Goal: Task Accomplishment & Management: Use online tool/utility

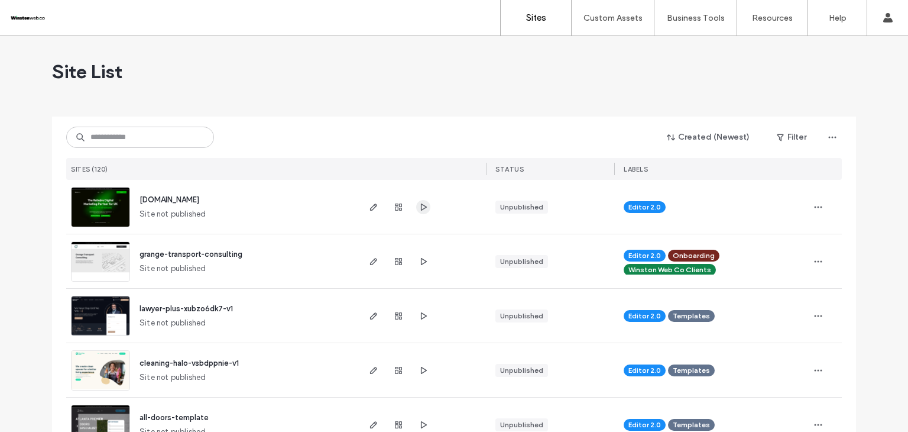
click at [421, 209] on icon "button" at bounding box center [423, 206] width 9 height 9
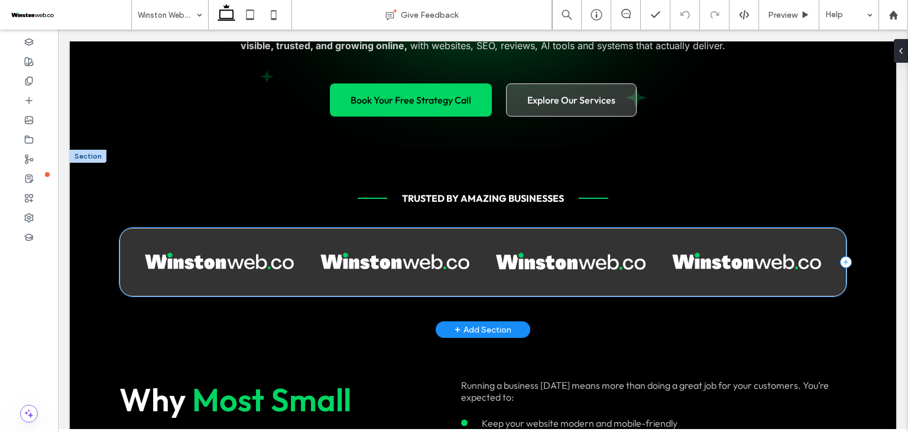
scroll to position [315, 0]
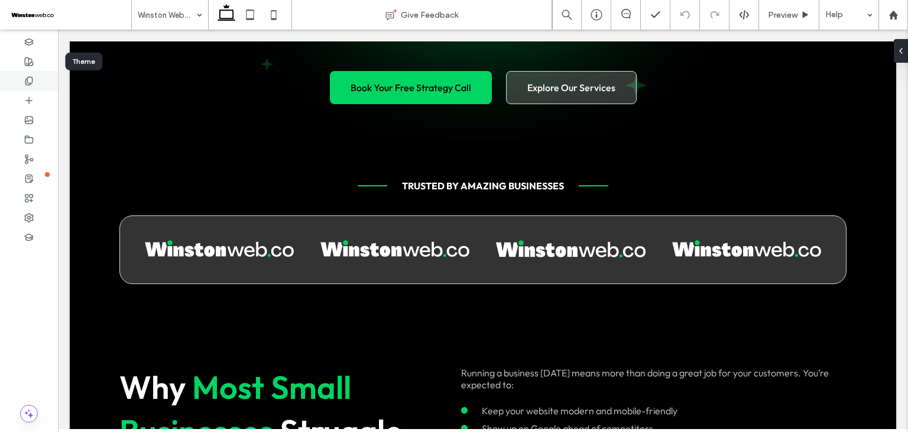
drag, startPoint x: 33, startPoint y: 56, endPoint x: 40, endPoint y: 79, distance: 24.1
click at [33, 56] on span at bounding box center [28, 61] width 9 height 10
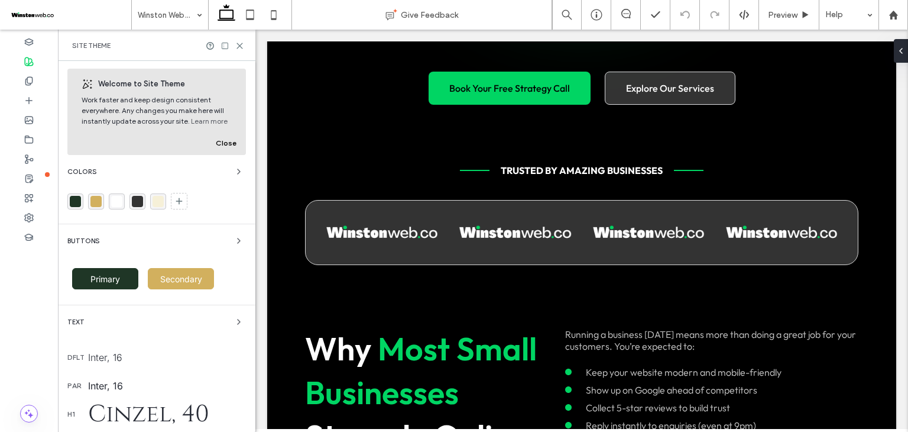
scroll to position [0, 0]
click at [241, 41] on icon at bounding box center [239, 45] width 9 height 9
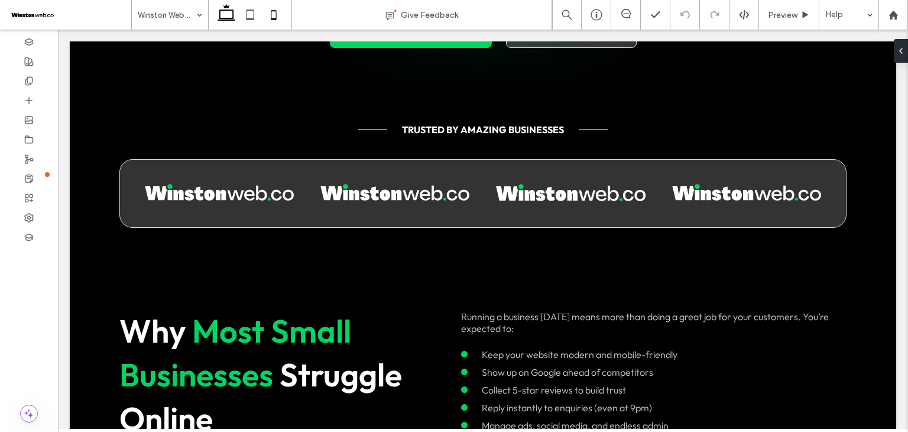
scroll to position [315, 0]
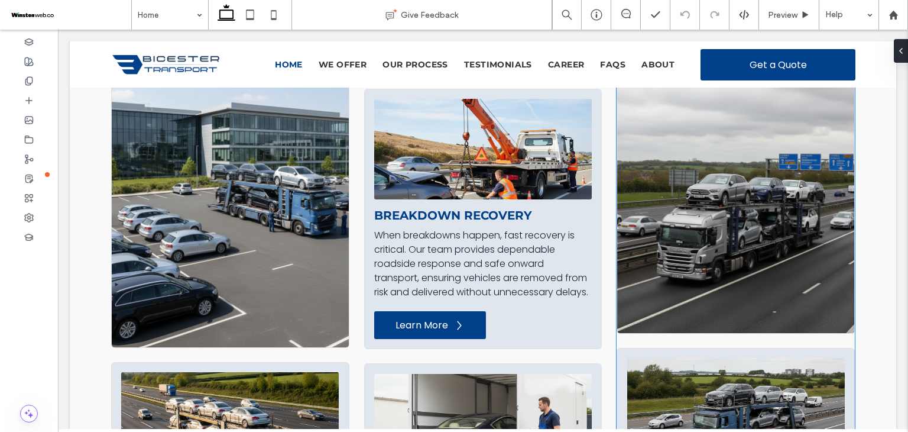
scroll to position [1300, 0]
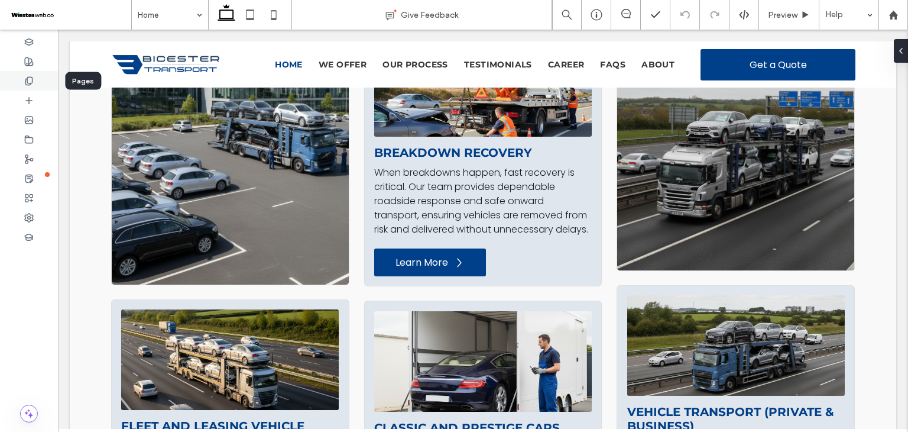
click at [31, 82] on icon at bounding box center [28, 80] width 9 height 9
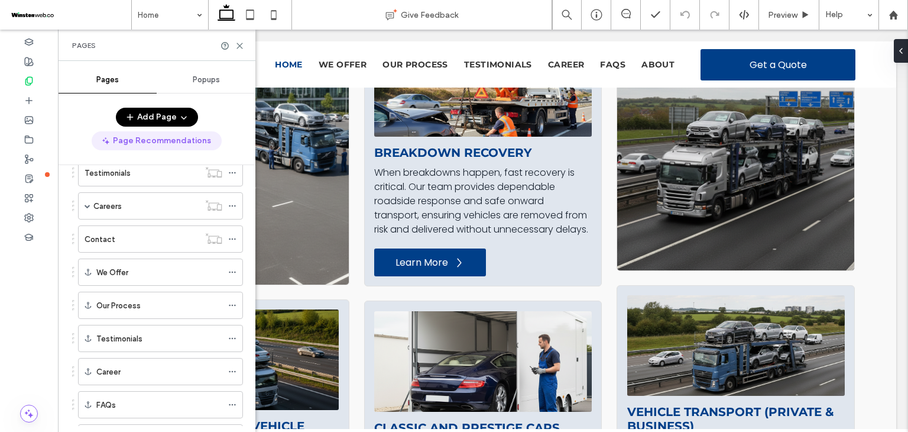
scroll to position [163, 0]
click at [239, 47] on use at bounding box center [239, 45] width 5 height 5
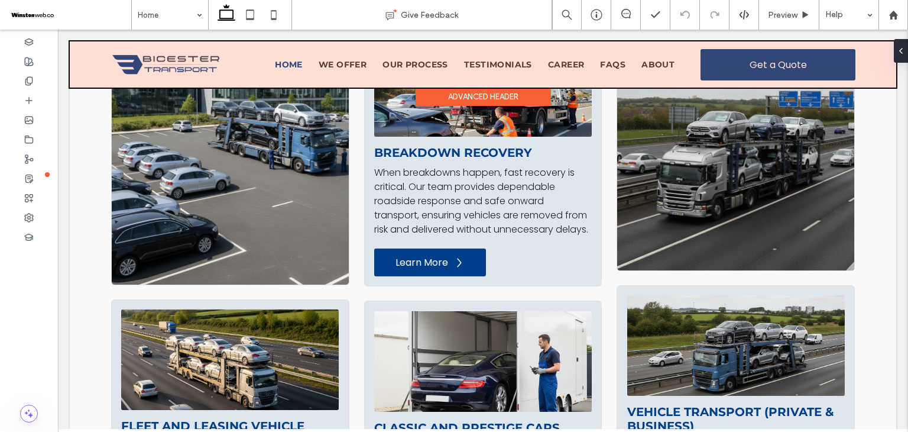
click at [335, 79] on div at bounding box center [483, 64] width 826 height 46
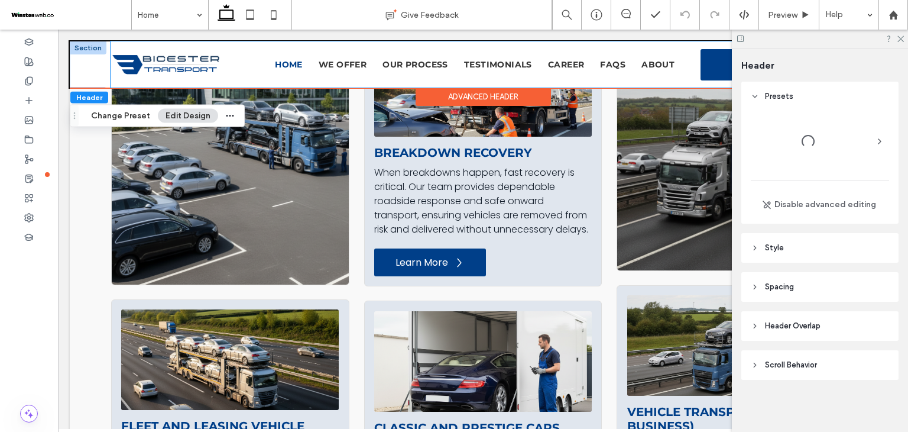
click at [335, 71] on div "Home We Offer Our Process Testimonials Career FAQs About Get a Quote" at bounding box center [547, 64] width 616 height 46
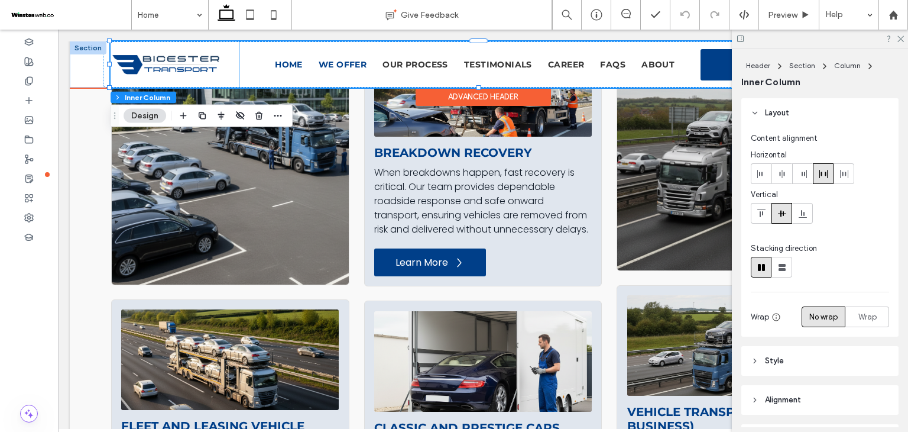
click at [331, 64] on span "We Offer" at bounding box center [343, 64] width 48 height 11
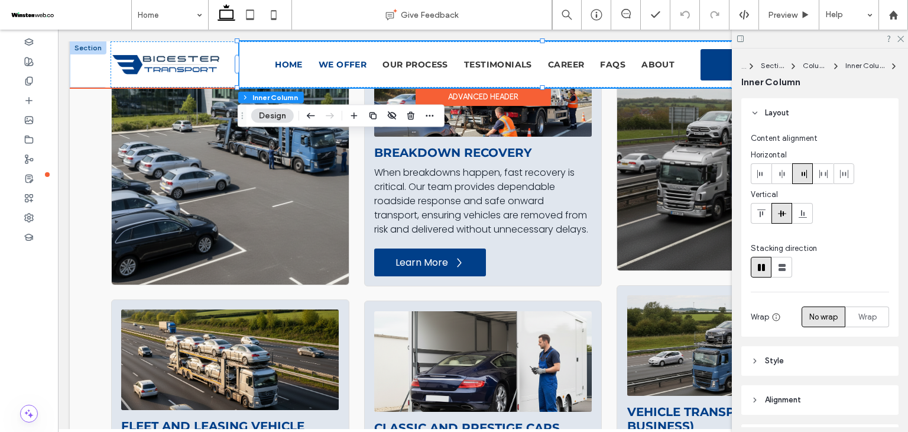
click at [331, 64] on span "We Offer" at bounding box center [343, 64] width 48 height 11
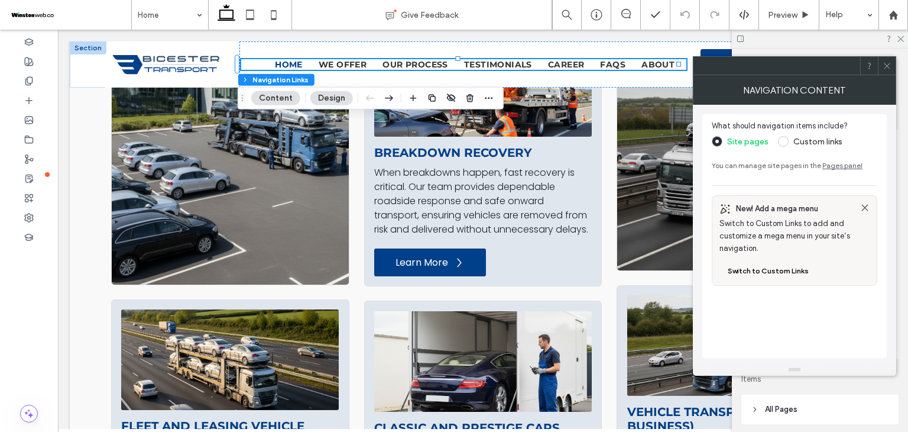
click at [784, 145] on span at bounding box center [783, 141] width 11 height 11
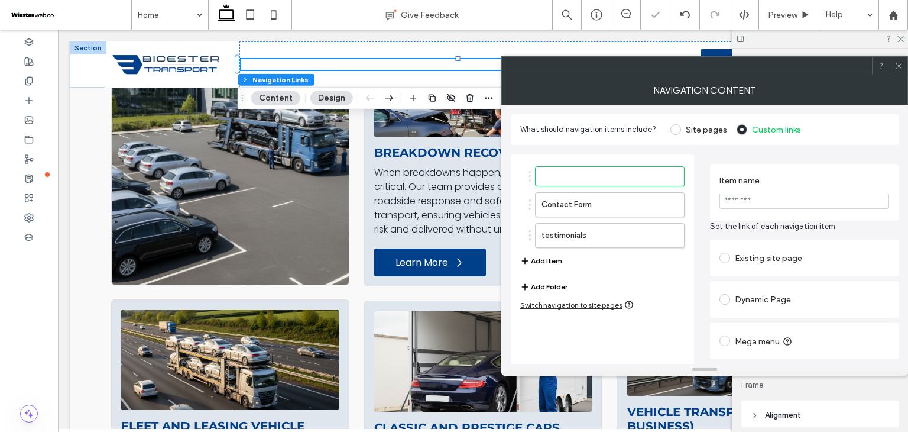
click at [747, 254] on div "Existing site page" at bounding box center [804, 257] width 170 height 19
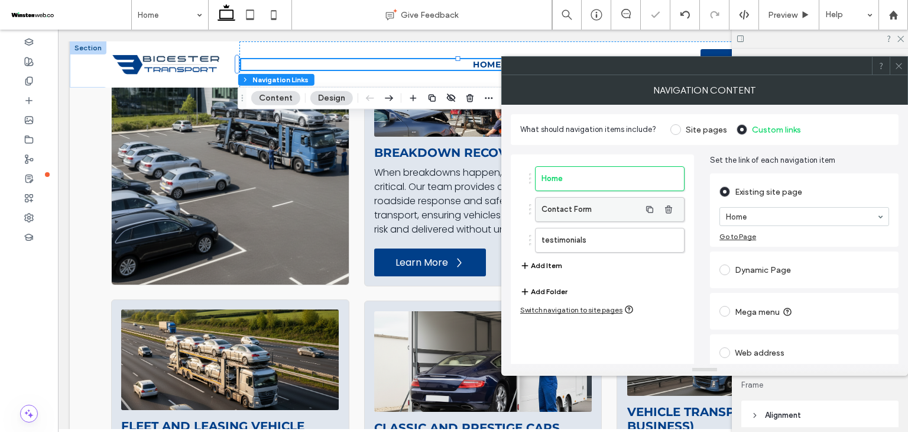
click at [629, 218] on label "Contact Form" at bounding box center [590, 209] width 99 height 24
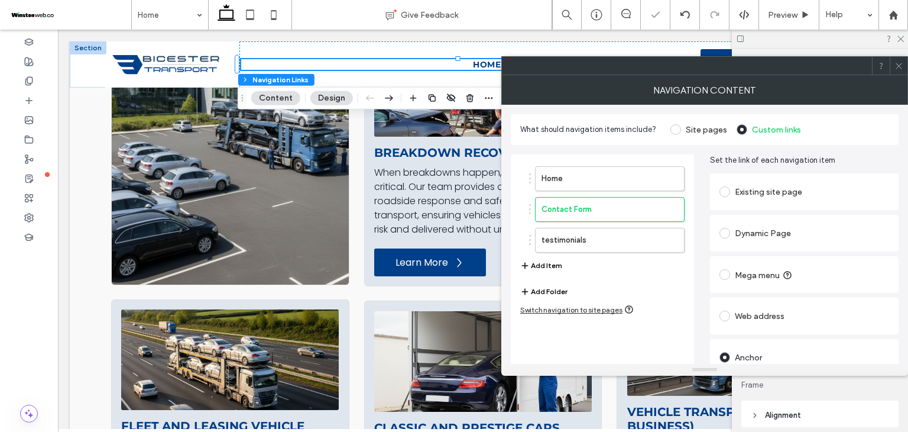
click at [743, 191] on div "Existing site page" at bounding box center [804, 191] width 170 height 19
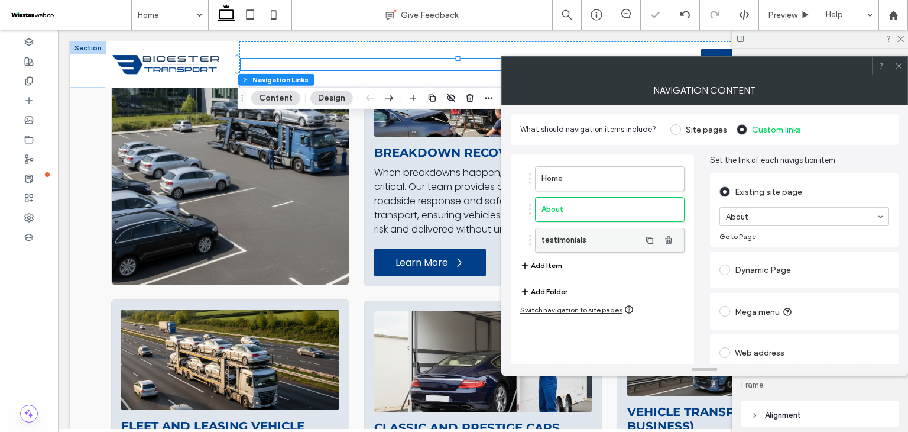
click at [582, 238] on label "testimonials" at bounding box center [590, 240] width 99 height 24
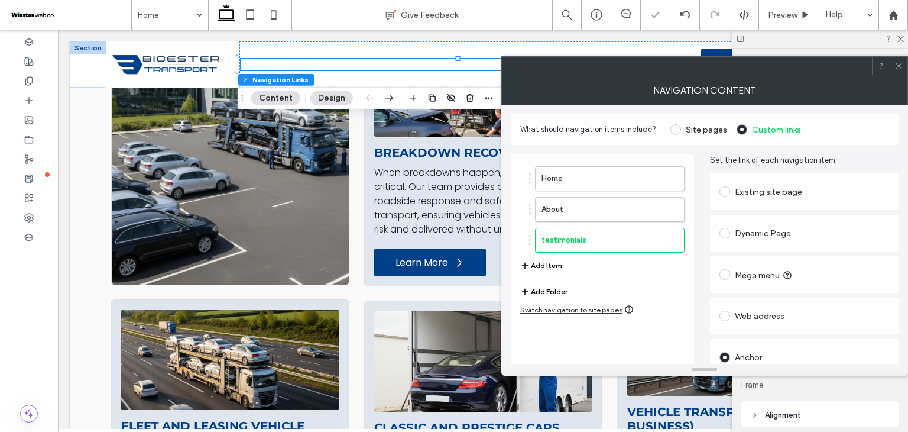
click at [742, 197] on div "Existing site page" at bounding box center [804, 191] width 170 height 19
click at [543, 265] on button "Add Item" at bounding box center [541, 265] width 42 height 14
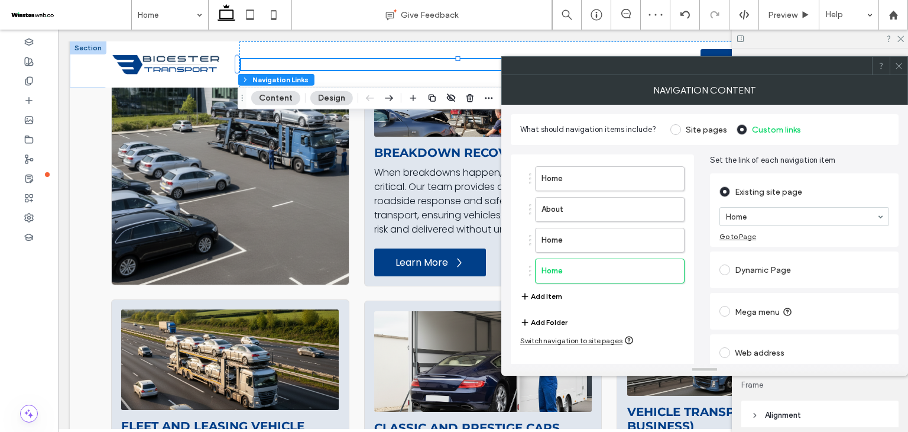
click at [565, 323] on button "Add Folder" at bounding box center [543, 322] width 47 height 14
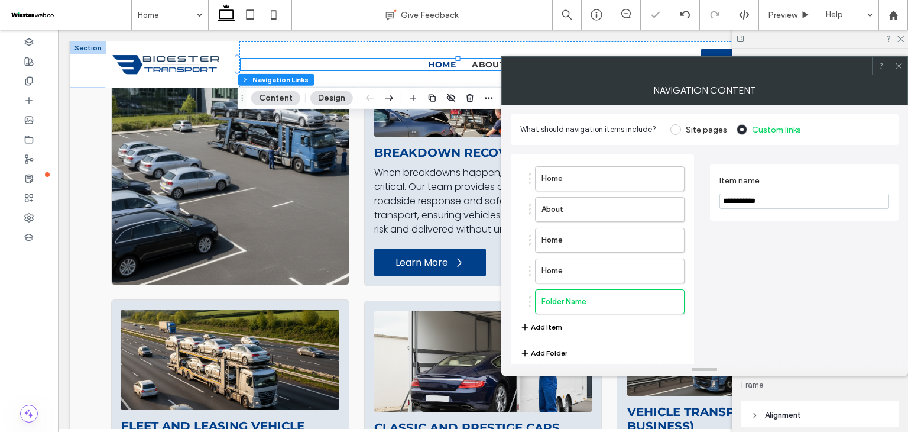
click at [778, 196] on input "**********" at bounding box center [804, 200] width 170 height 15
type input "********"
click at [588, 335] on div "Home About Home Home Folder Name Add Item" at bounding box center [602, 250] width 164 height 180
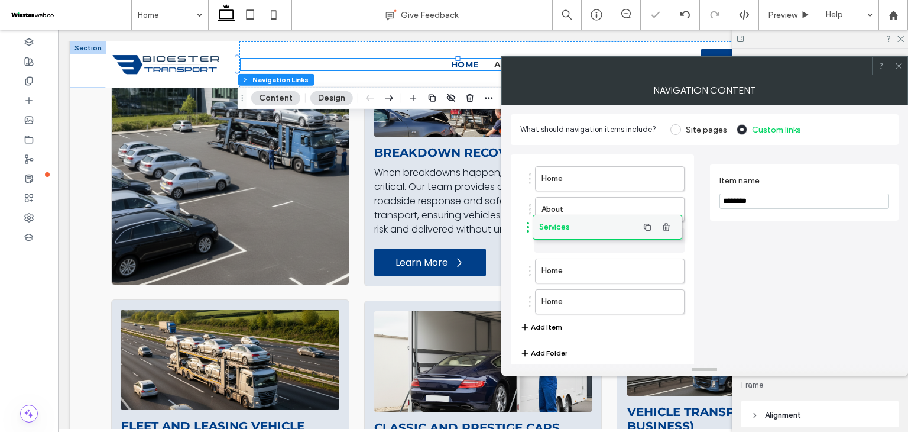
drag, startPoint x: 588, startPoint y: 303, endPoint x: 585, endPoint y: 230, distance: 73.3
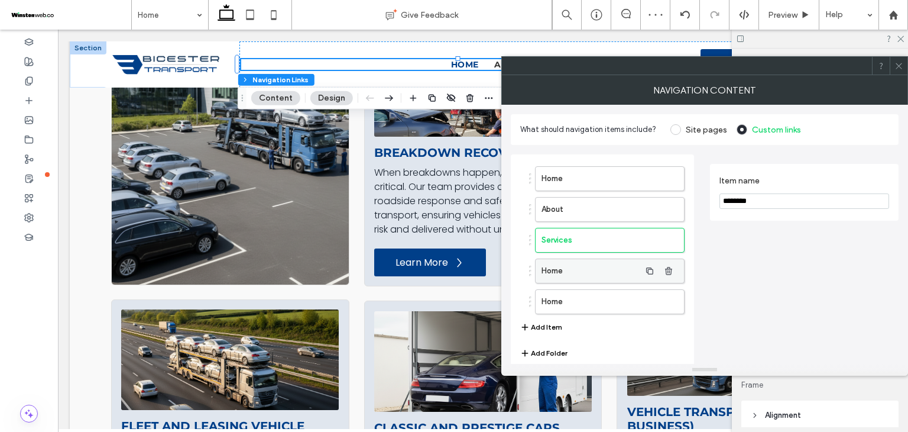
click at [588, 259] on label "Home" at bounding box center [590, 271] width 99 height 24
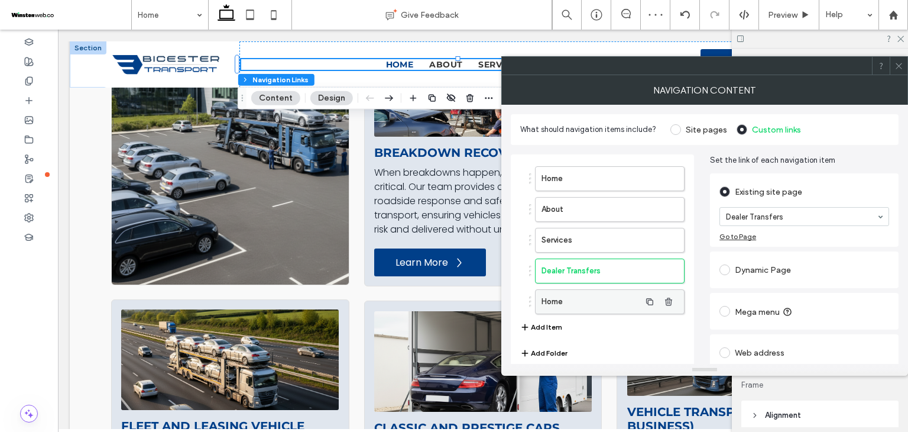
click at [595, 294] on label "Home" at bounding box center [590, 302] width 99 height 24
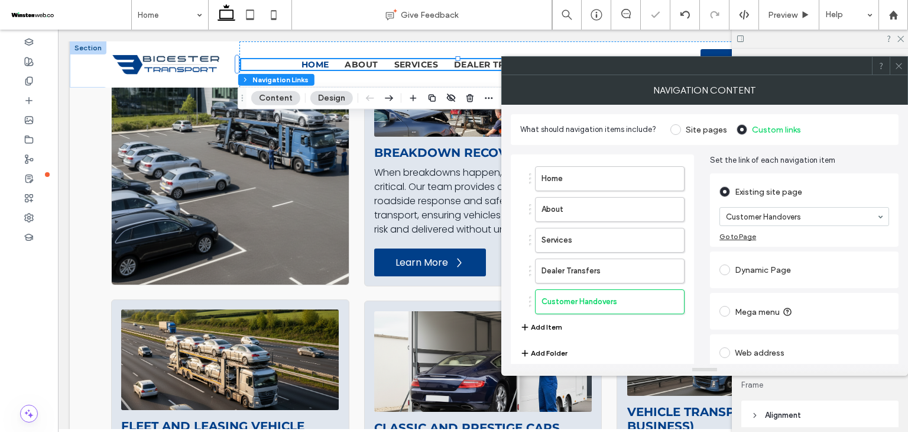
click at [556, 329] on button "Add Item" at bounding box center [541, 327] width 42 height 14
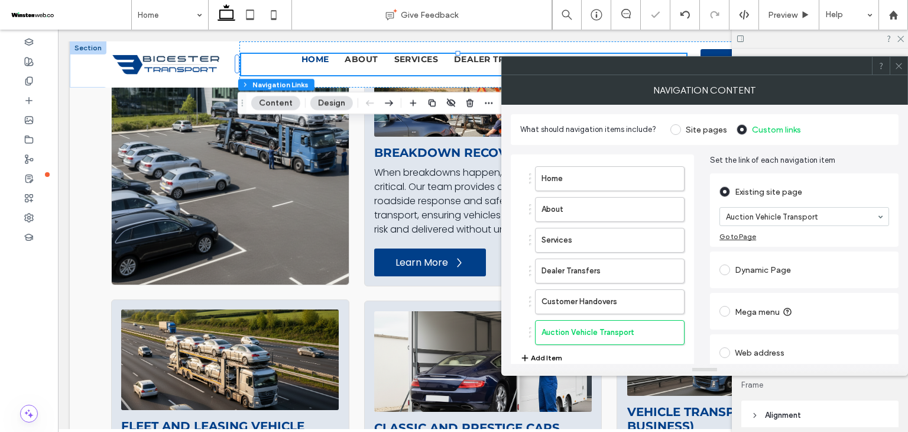
click at [541, 358] on button "Add Item" at bounding box center [541, 358] width 42 height 14
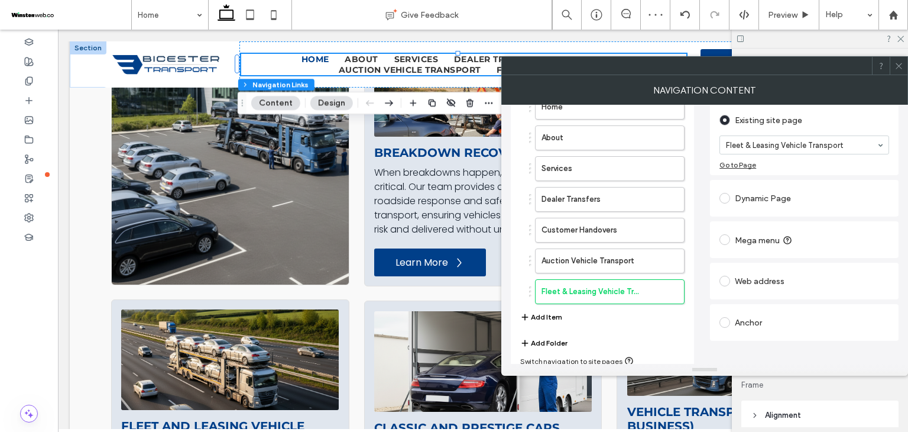
scroll to position [77, 0]
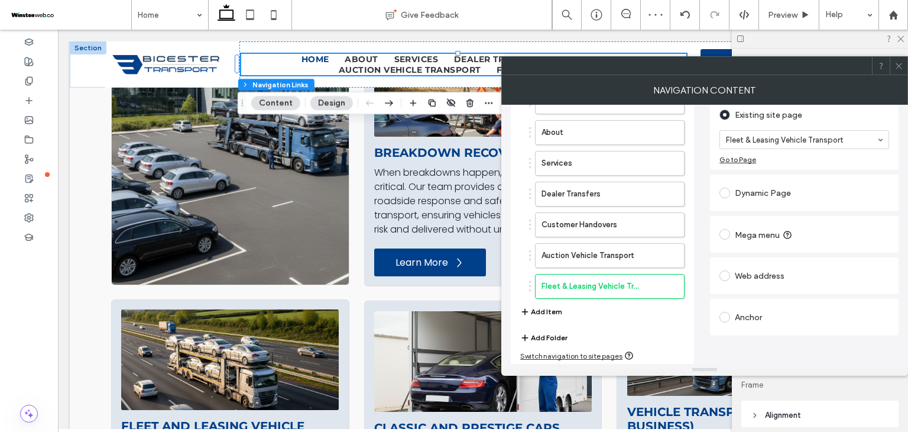
click at [544, 310] on button "Add Item" at bounding box center [541, 311] width 42 height 14
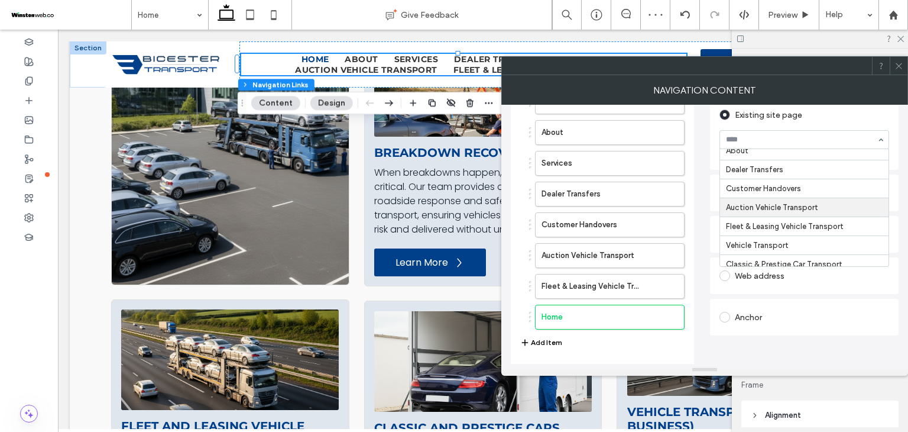
scroll to position [39, 0]
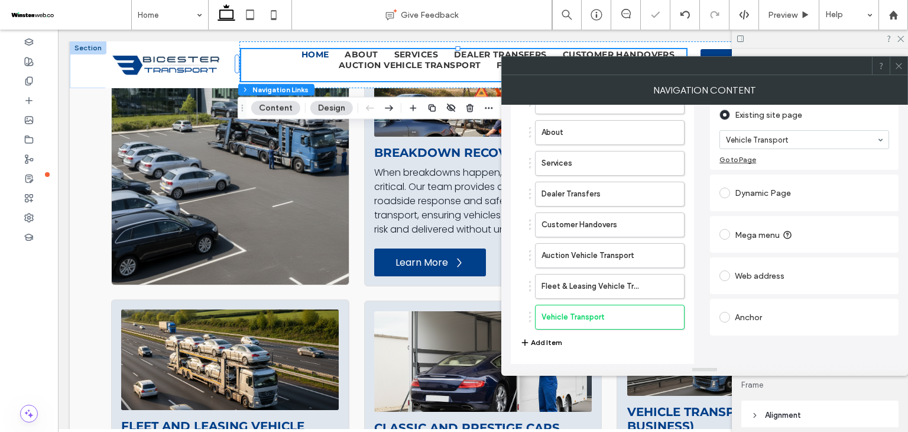
click at [557, 343] on button "Add Item" at bounding box center [541, 342] width 42 height 14
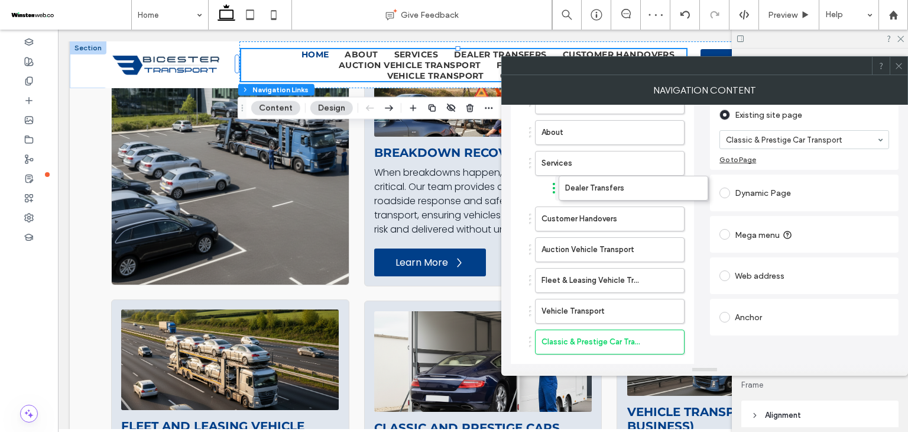
drag, startPoint x: 572, startPoint y: 190, endPoint x: 582, endPoint y: 189, distance: 9.5
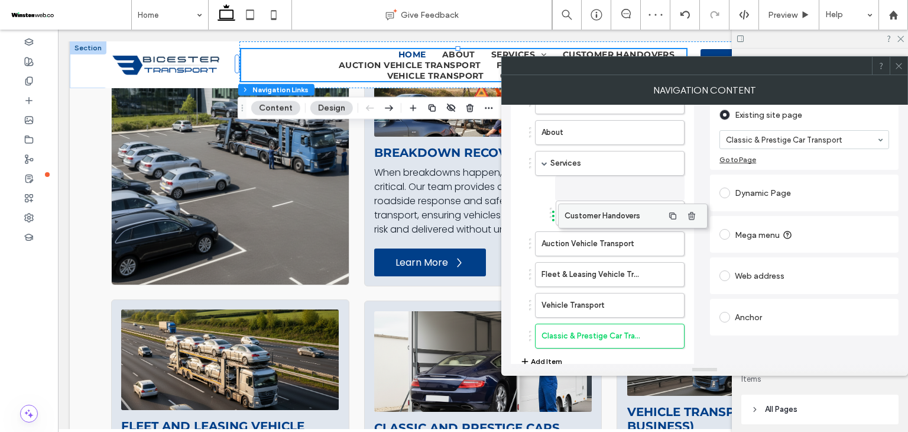
drag, startPoint x: 563, startPoint y: 217, endPoint x: 586, endPoint y: 211, distance: 23.8
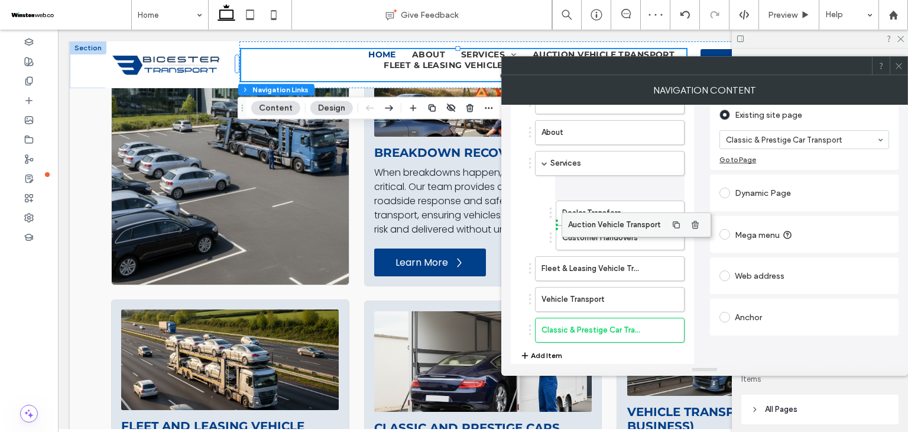
drag, startPoint x: 572, startPoint y: 236, endPoint x: 598, endPoint y: 219, distance: 31.6
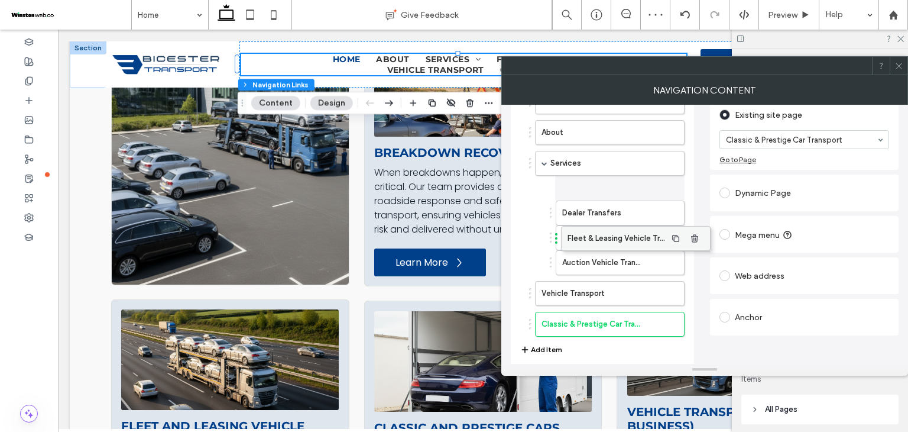
drag, startPoint x: 569, startPoint y: 265, endPoint x: 595, endPoint y: 237, distance: 38.5
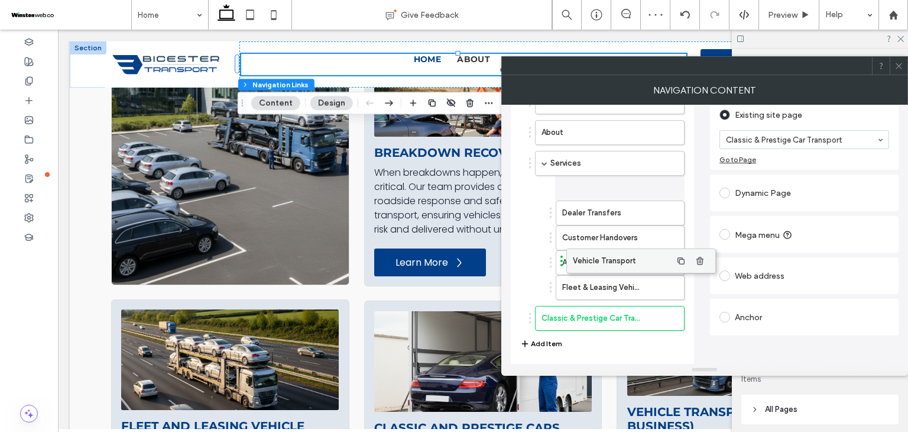
drag, startPoint x: 574, startPoint y: 287, endPoint x: 606, endPoint y: 255, distance: 44.7
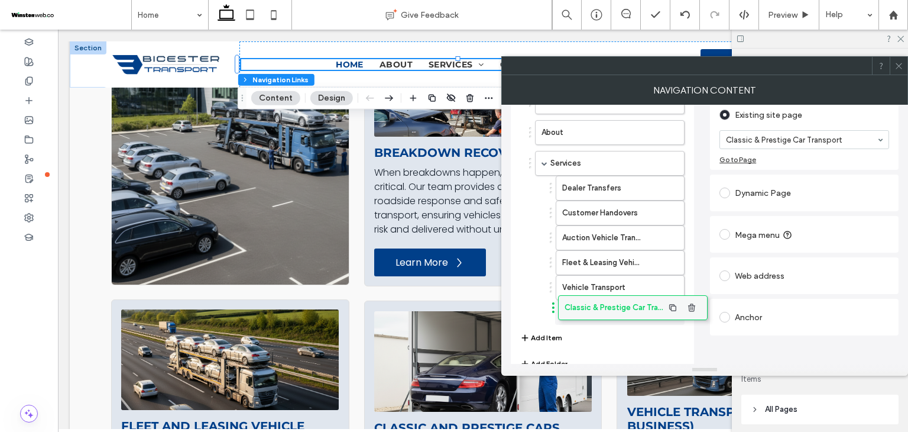
drag, startPoint x: 576, startPoint y: 306, endPoint x: 599, endPoint y: 297, distance: 24.5
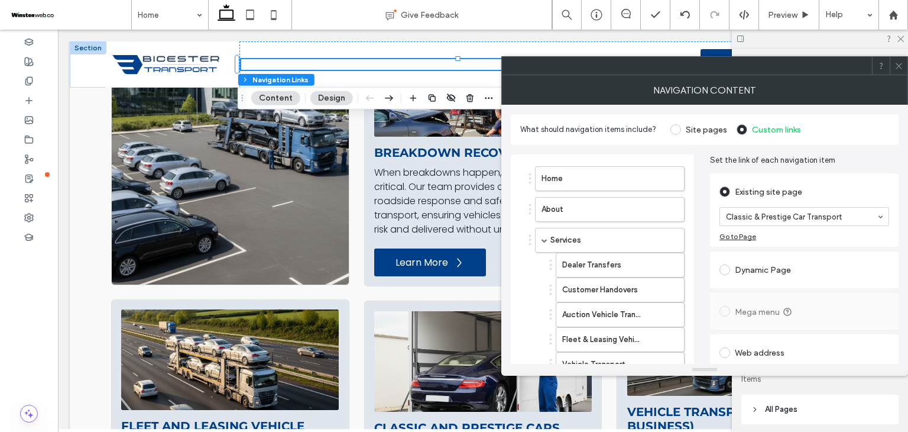
scroll to position [102, 0]
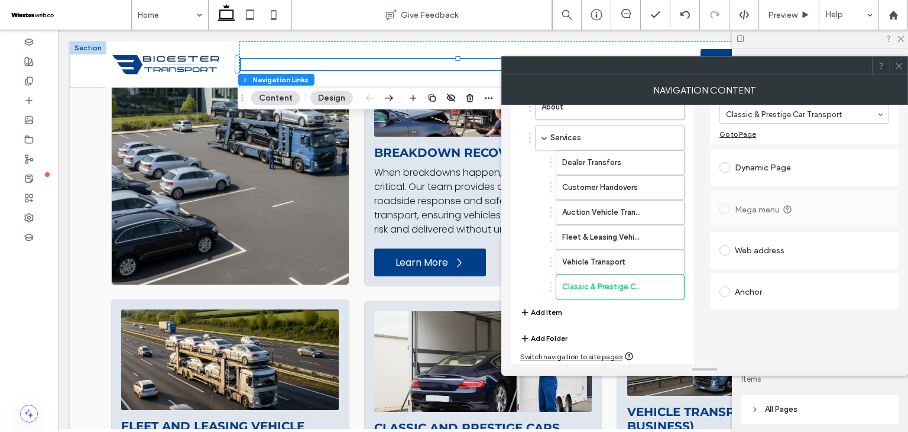
click at [539, 309] on button "Add Item" at bounding box center [541, 312] width 42 height 14
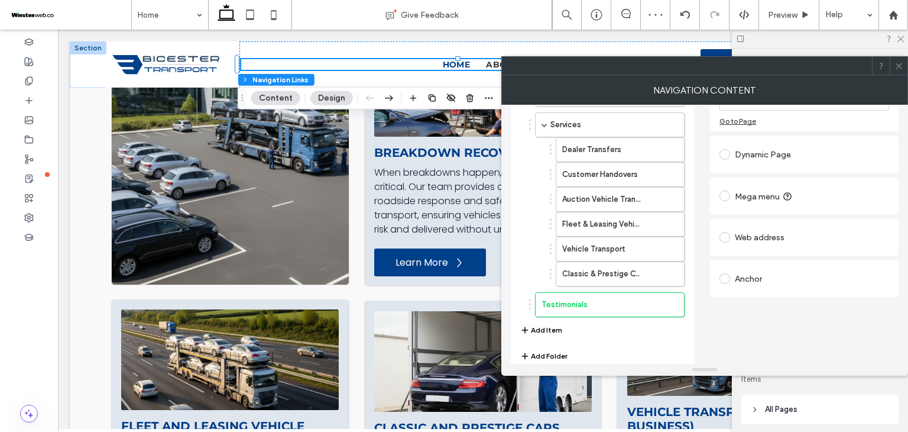
scroll to position [118, 0]
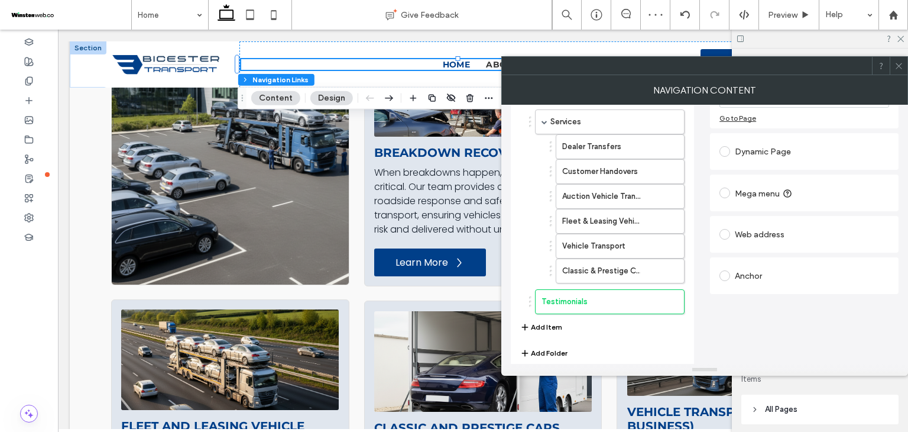
click at [549, 326] on button "Add Item" at bounding box center [541, 327] width 42 height 14
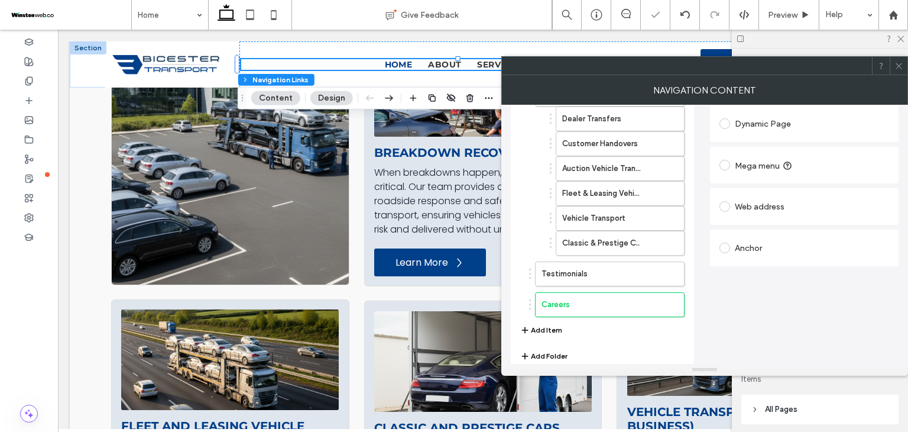
scroll to position [163, 0]
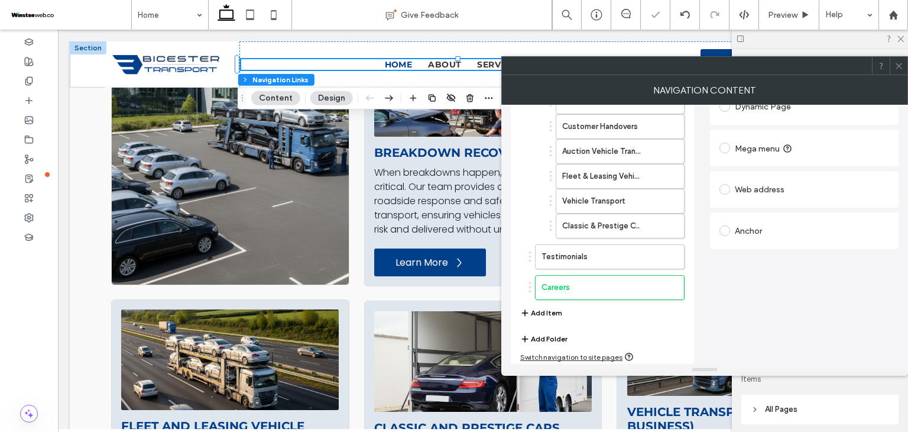
click at [556, 306] on button "Add Item" at bounding box center [541, 313] width 42 height 14
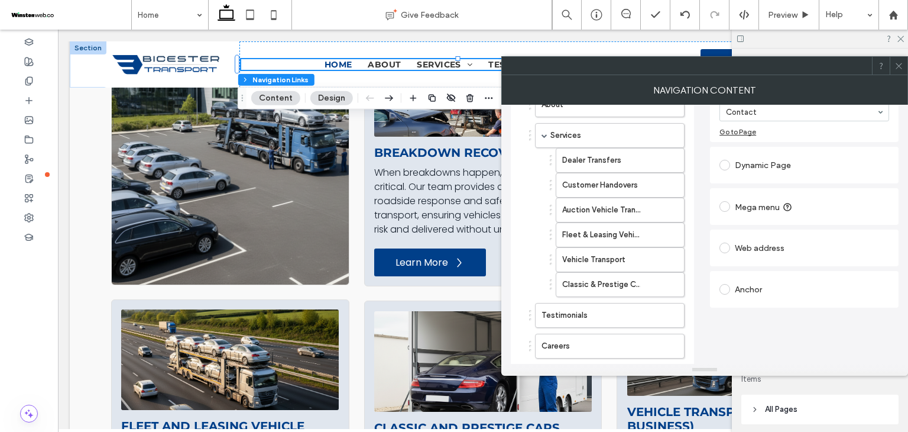
scroll to position [118, 0]
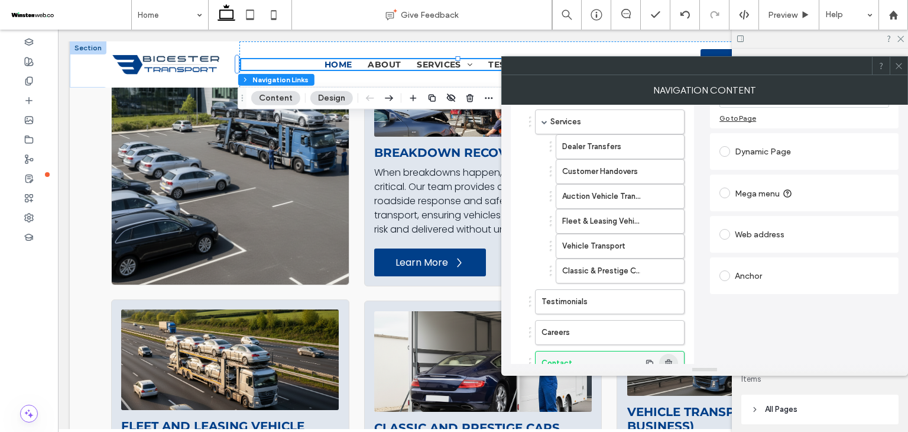
click at [667, 359] on icon "button" at bounding box center [668, 362] width 9 height 9
click at [899, 70] on span at bounding box center [898, 66] width 9 height 18
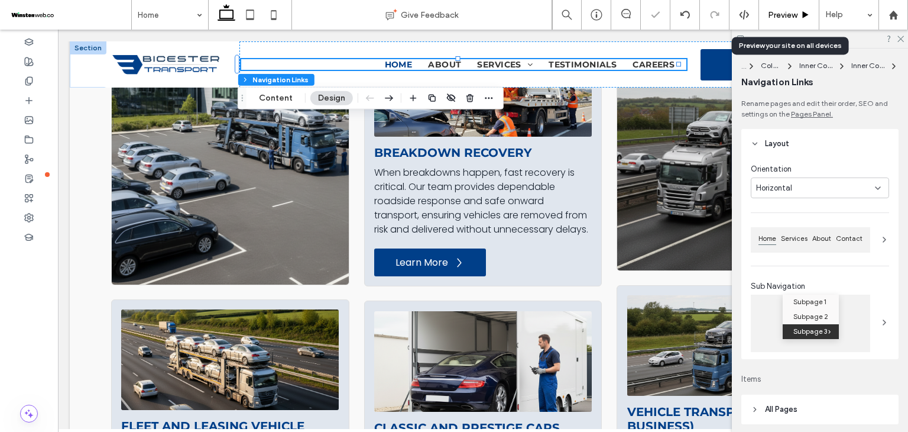
click at [790, 8] on div "Preview" at bounding box center [789, 15] width 60 height 30
click at [783, 17] on span "Preview" at bounding box center [783, 15] width 30 height 10
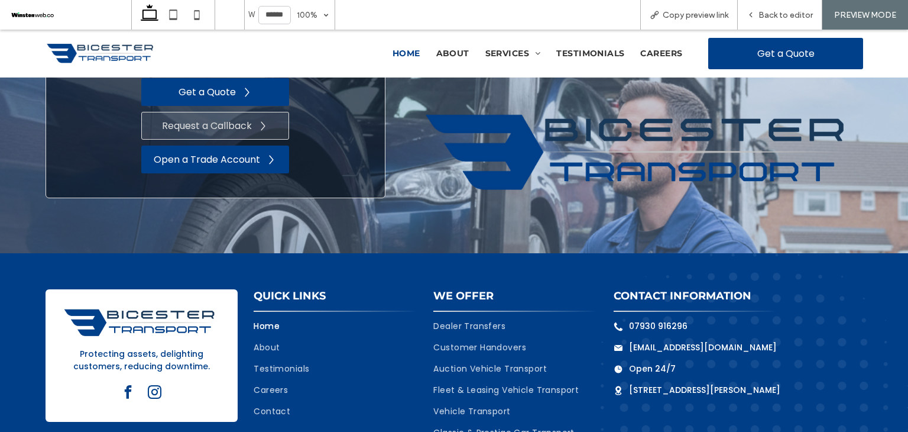
scroll to position [4072, 0]
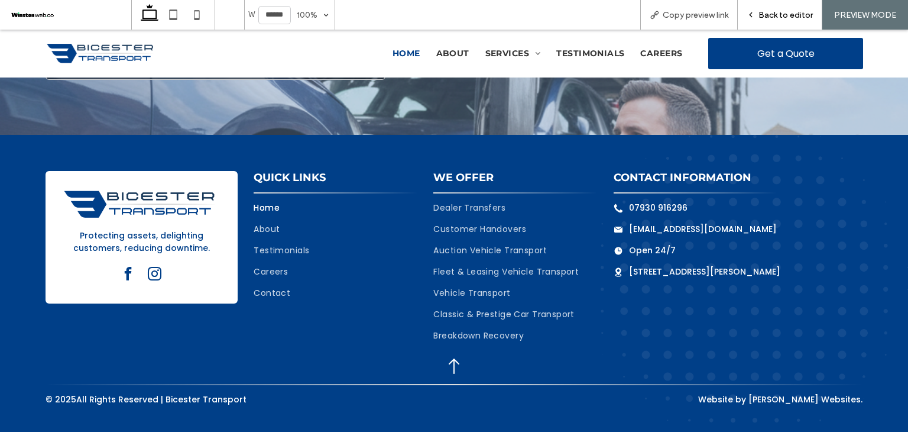
click at [760, 15] on span "Back to editor" at bounding box center [785, 15] width 54 height 10
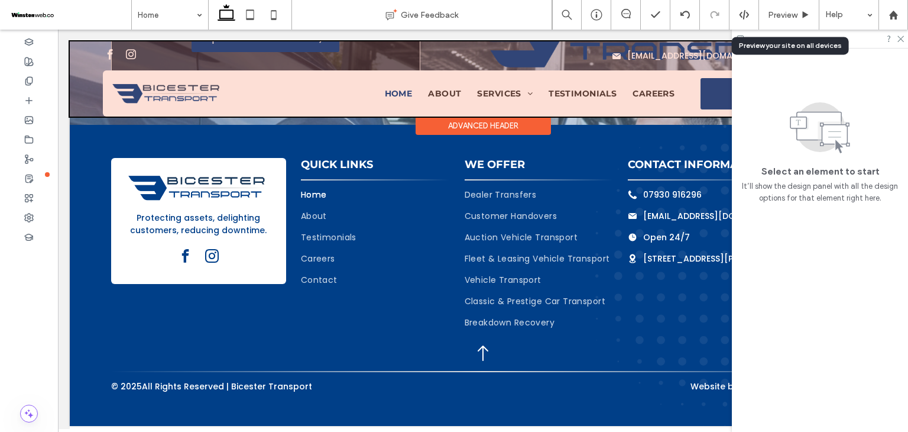
scroll to position [3994, 0]
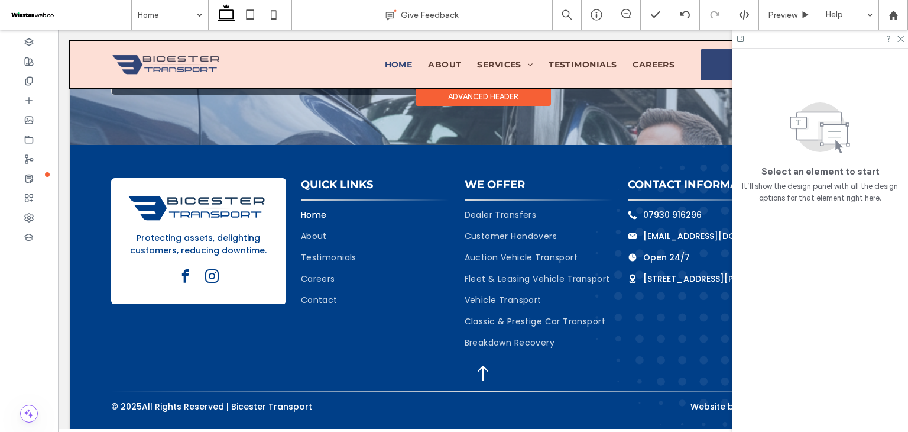
click at [518, 67] on div at bounding box center [483, 64] width 826 height 46
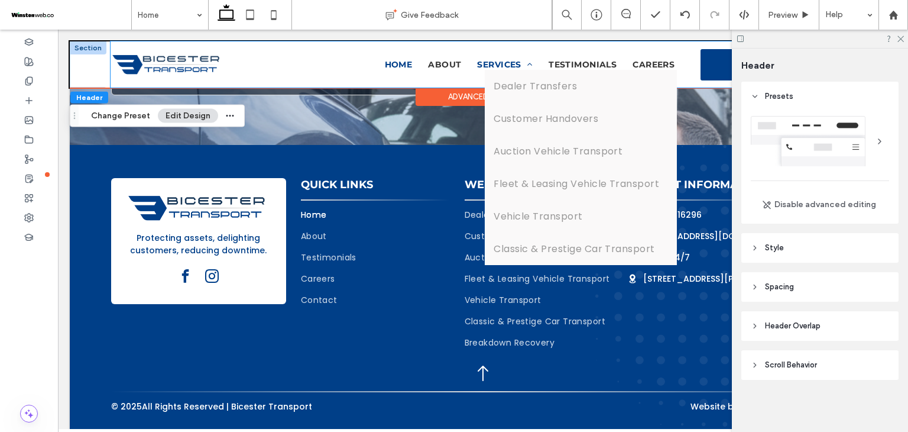
click at [521, 63] on span at bounding box center [526, 64] width 11 height 8
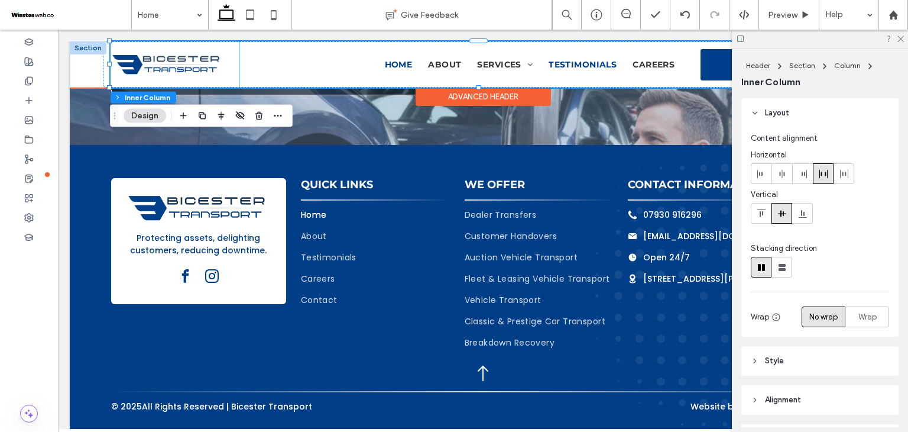
click at [562, 66] on span "Testimonials" at bounding box center [583, 64] width 68 height 11
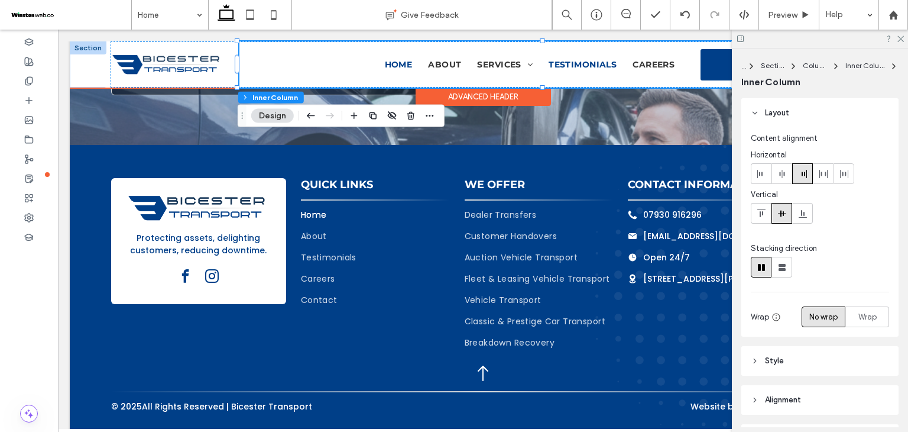
click at [563, 64] on span "Testimonials" at bounding box center [583, 64] width 68 height 11
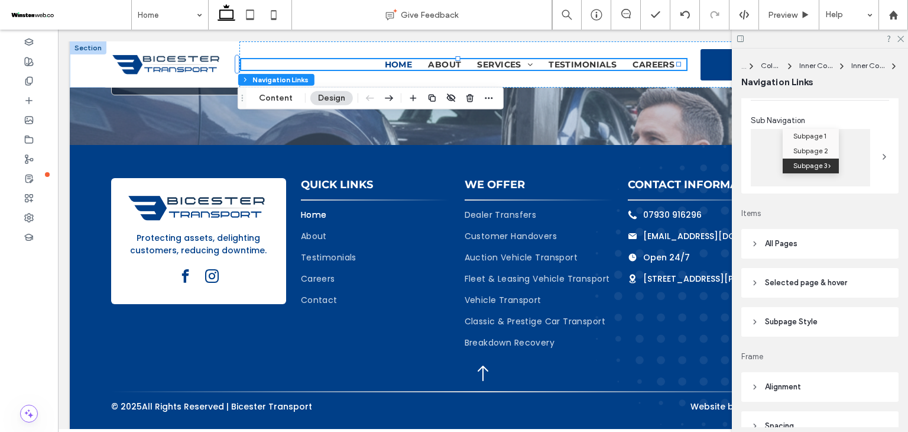
scroll to position [157, 0]
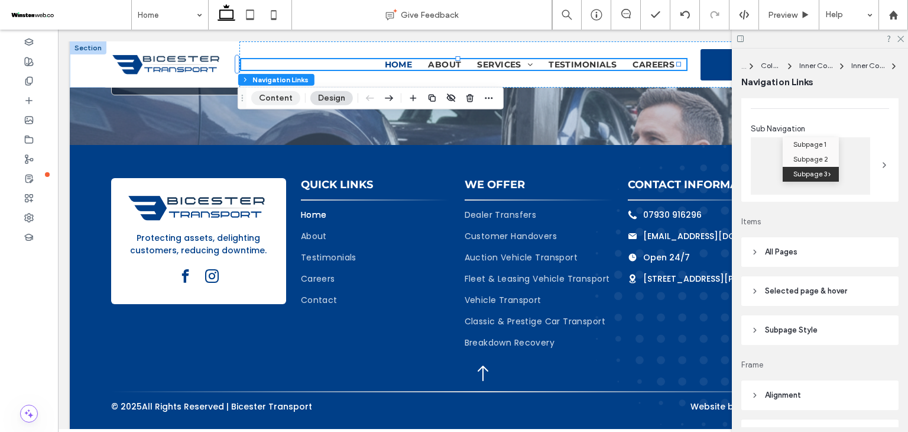
click at [287, 102] on button "Content" at bounding box center [275, 98] width 49 height 14
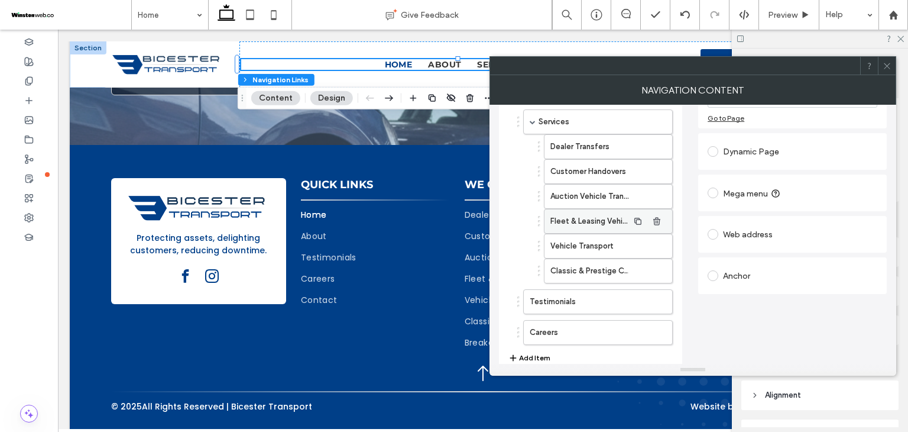
scroll to position [163, 0]
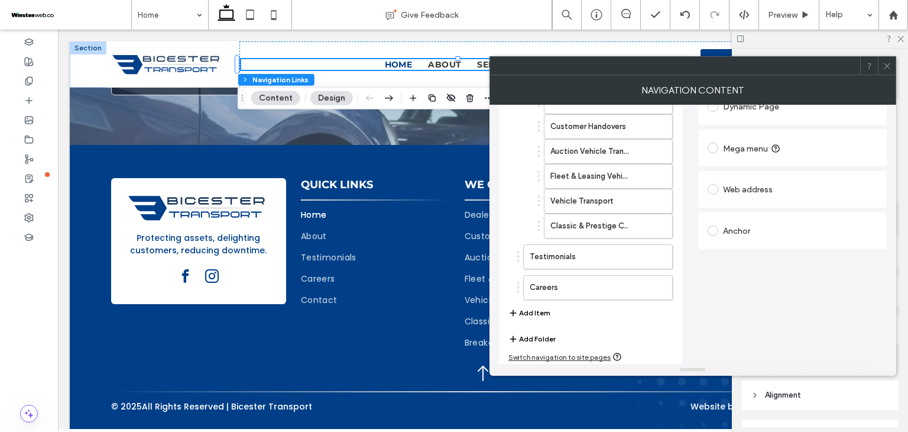
click at [546, 310] on button "Add Item" at bounding box center [529, 313] width 42 height 14
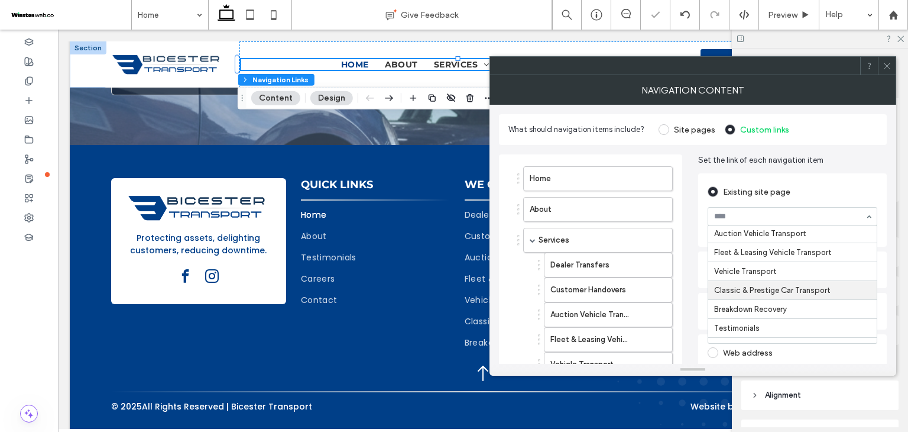
scroll to position [79, 0]
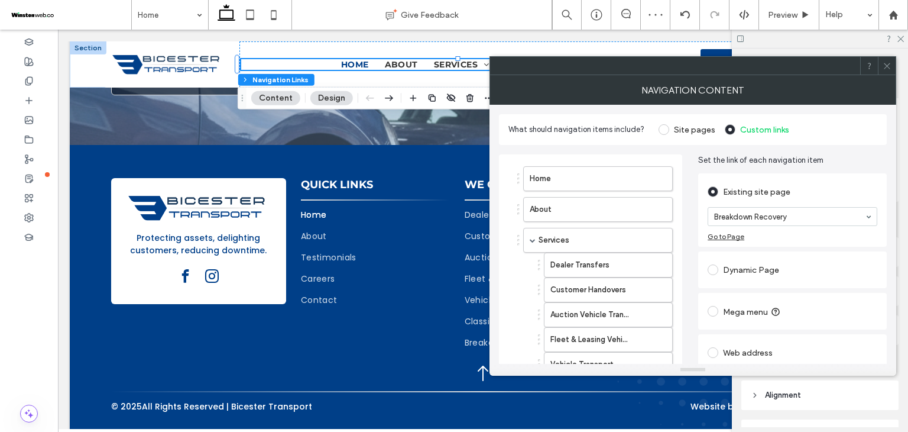
drag, startPoint x: 754, startPoint y: 313, endPoint x: 719, endPoint y: 304, distance: 36.0
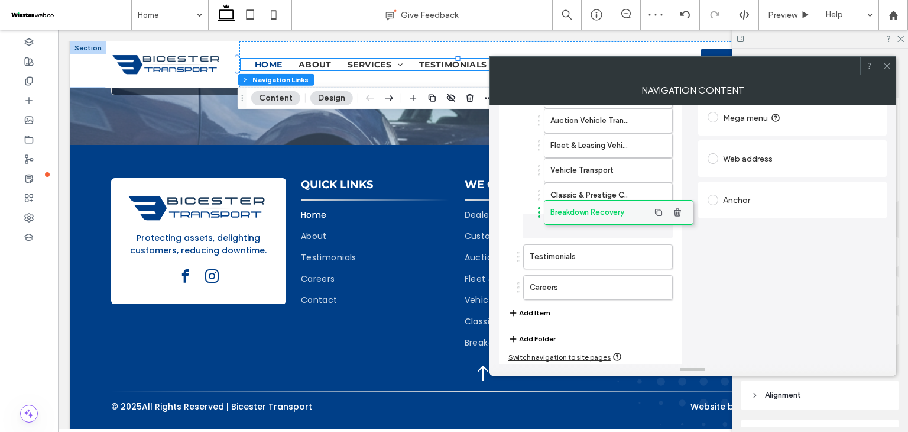
scroll to position [189, 0]
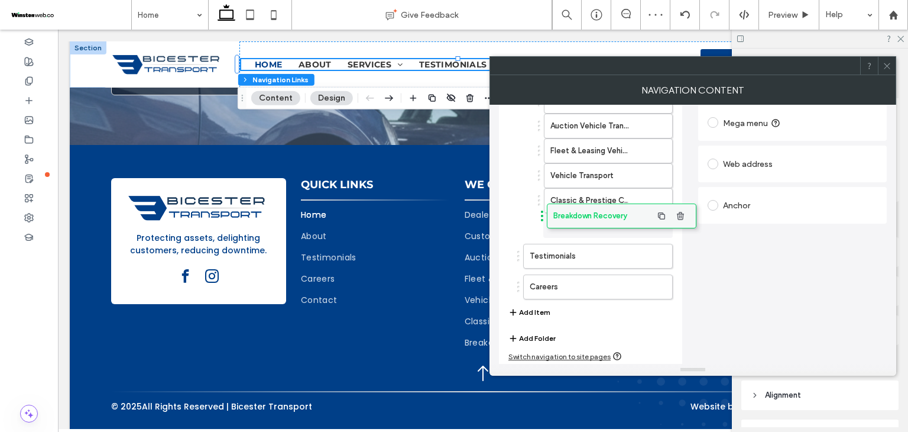
drag, startPoint x: 586, startPoint y: 274, endPoint x: 610, endPoint y: 206, distance: 72.0
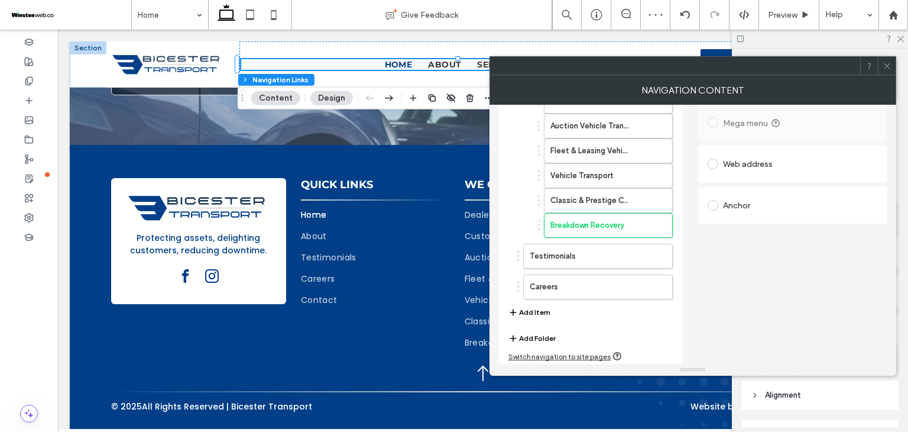
click at [884, 66] on icon at bounding box center [887, 65] width 9 height 9
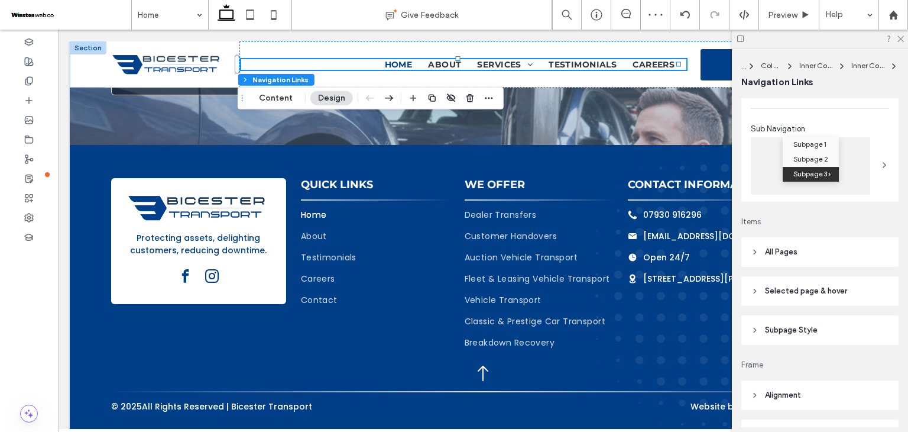
scroll to position [305, 0]
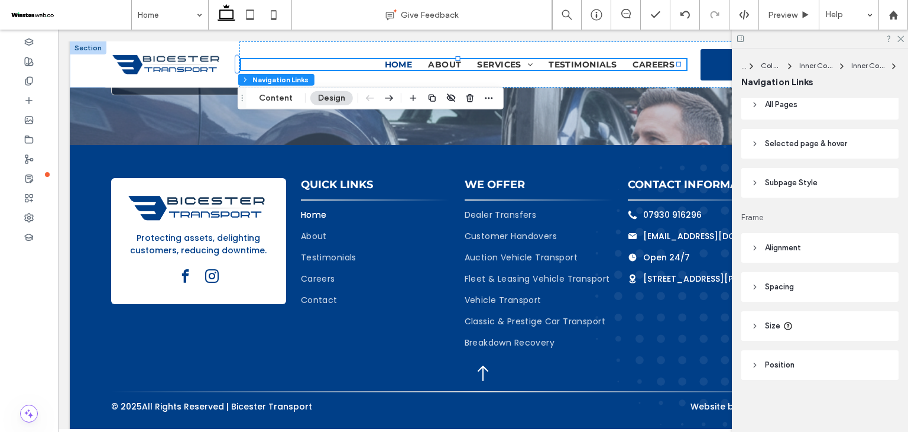
click at [810, 149] on span "Selected page & hover" at bounding box center [806, 144] width 82 height 12
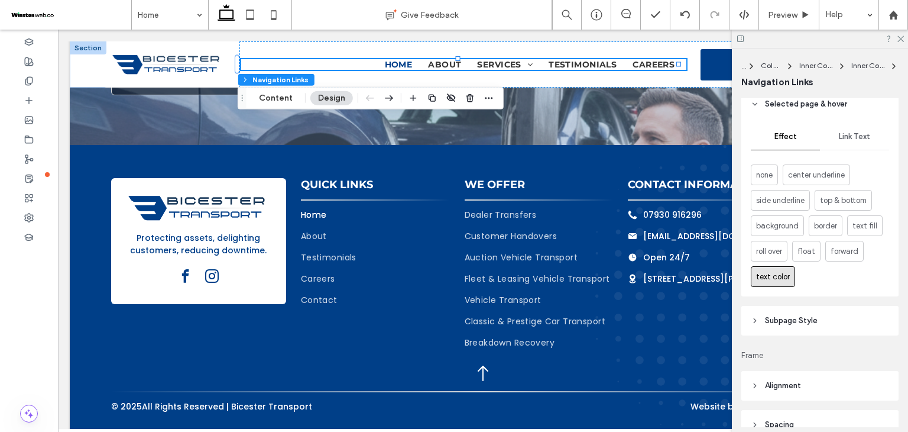
scroll to position [384, 0]
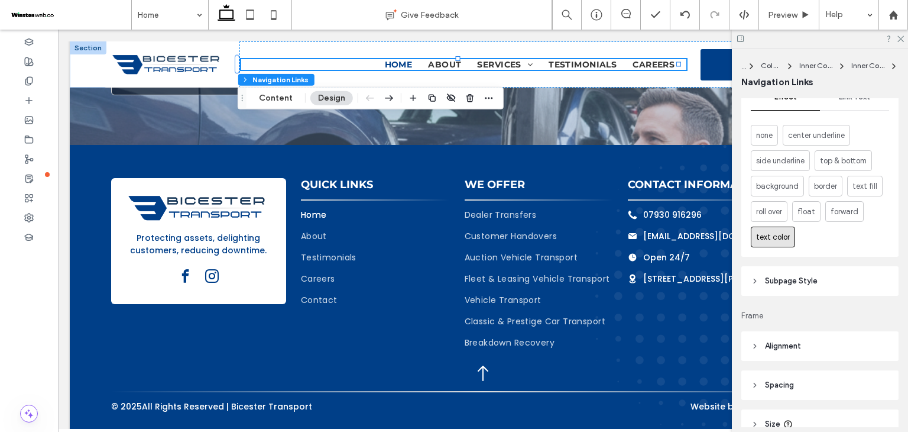
click at [827, 287] on header "Subpage Style" at bounding box center [819, 281] width 157 height 30
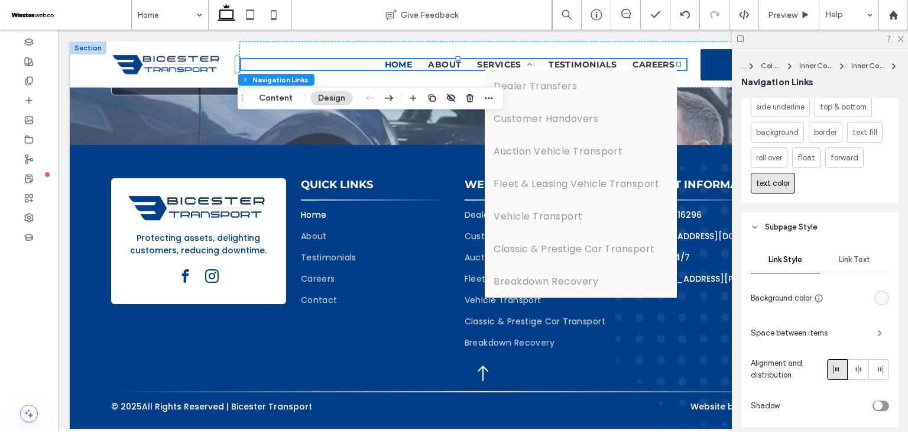
scroll to position [541, 0]
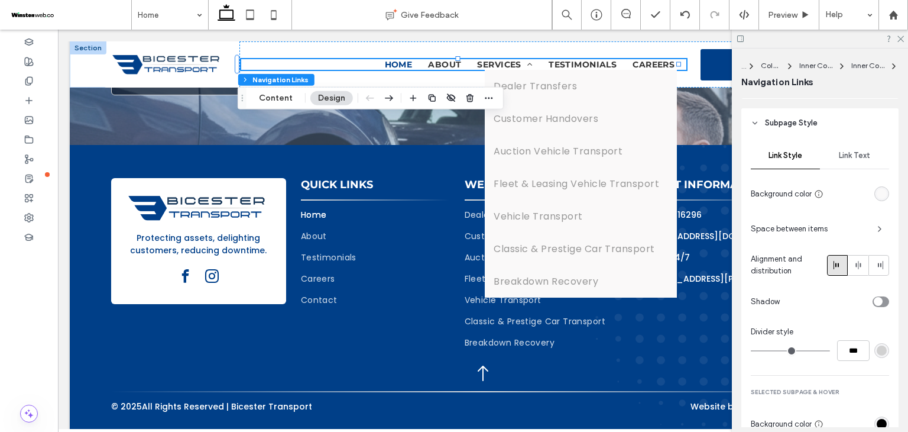
click at [875, 199] on div "rgb(250, 249, 249)" at bounding box center [881, 193] width 15 height 15
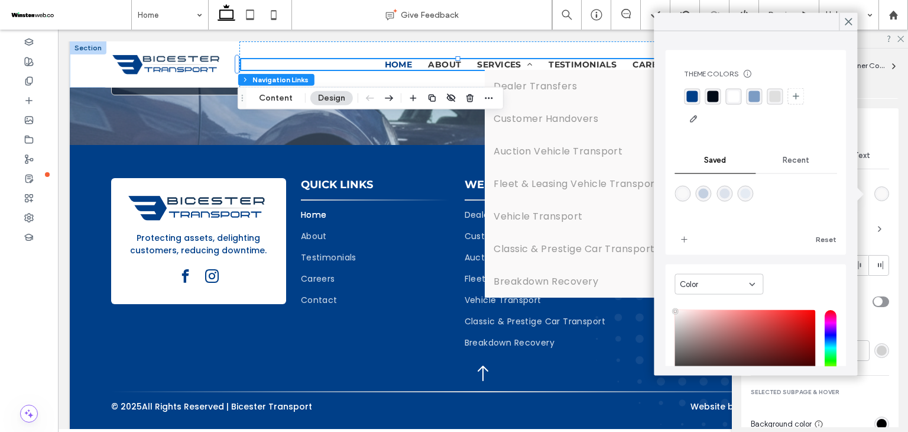
click at [726, 96] on div "rgba(255, 255, 255, 1)" at bounding box center [733, 96] width 16 height 16
click at [846, 27] on span at bounding box center [848, 22] width 11 height 18
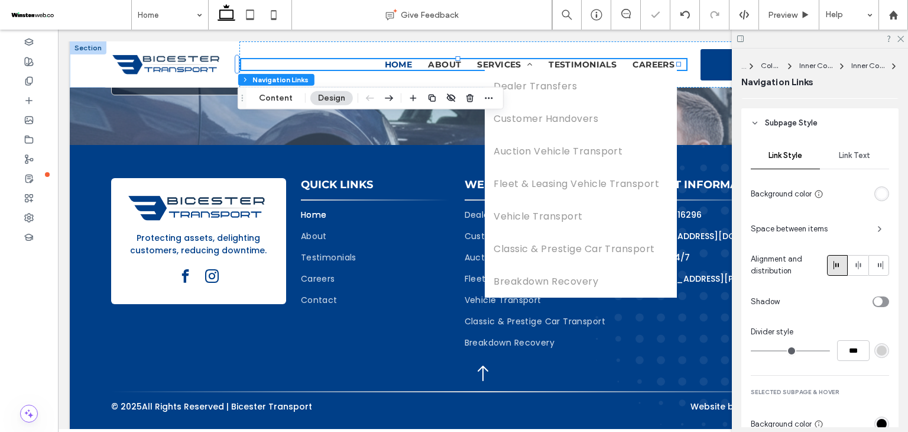
click at [848, 151] on span "Link Text" at bounding box center [854, 155] width 31 height 9
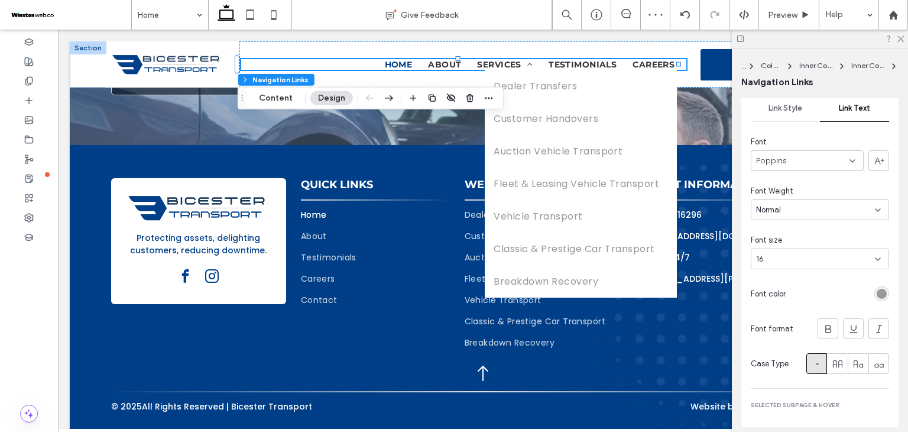
scroll to position [660, 0]
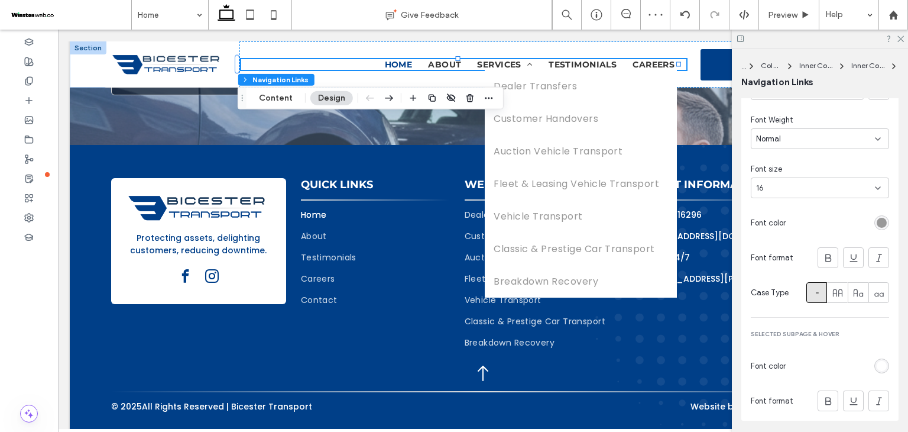
click at [877, 223] on div "rgb(153, 153, 153)" at bounding box center [882, 223] width 10 height 10
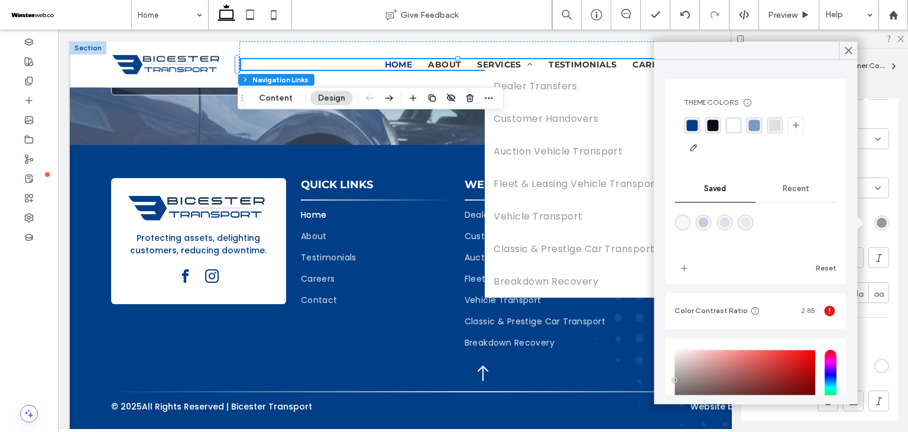
click at [776, 130] on div "rgba(223, 223, 223, 1)" at bounding box center [774, 124] width 11 height 11
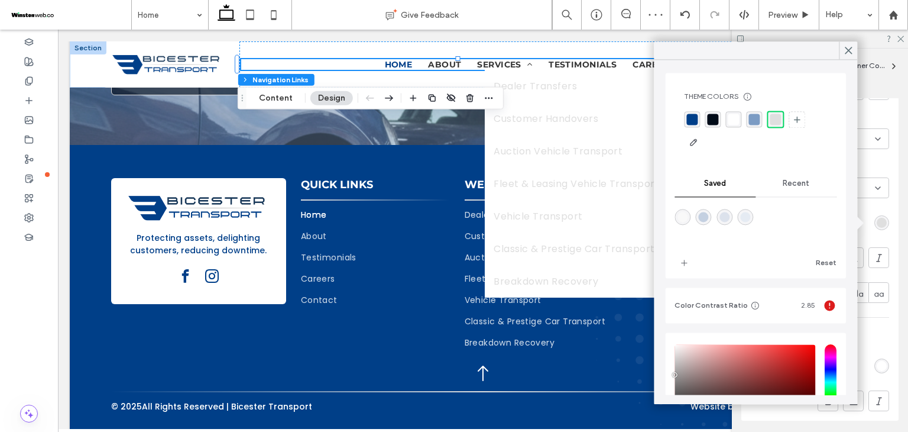
scroll to position [0, 0]
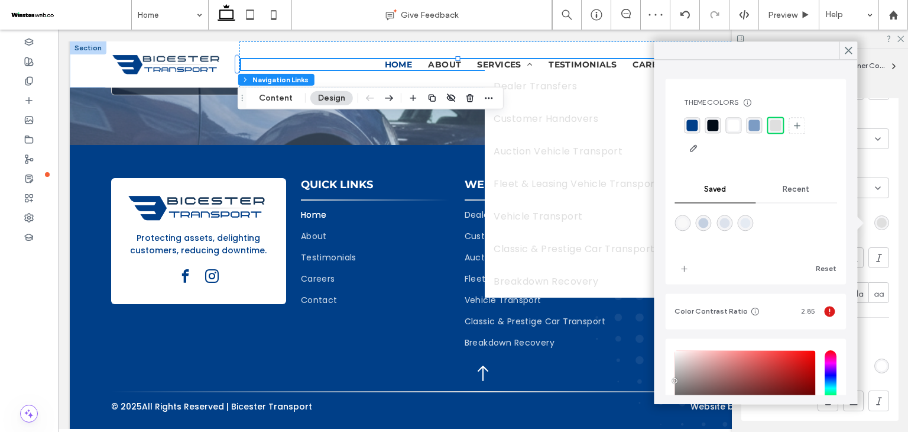
click at [717, 122] on div "rgba(0, 11, 24, 1)" at bounding box center [712, 124] width 11 height 11
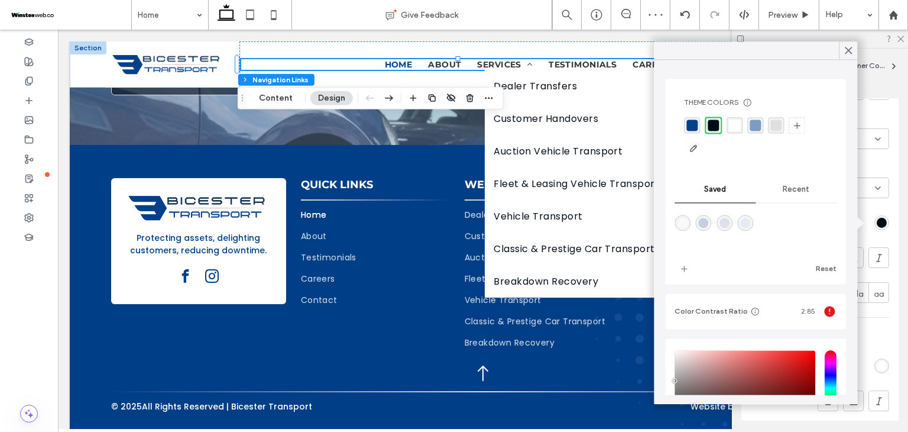
scroll to position [105, 0]
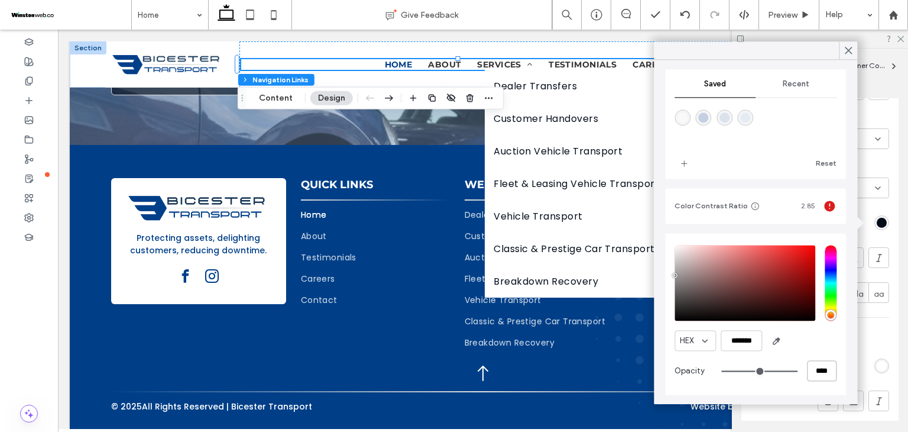
drag, startPoint x: 809, startPoint y: 376, endPoint x: 798, endPoint y: 369, distance: 13.0
click at [807, 369] on input "****" at bounding box center [822, 370] width 30 height 21
type input "**"
type input "***"
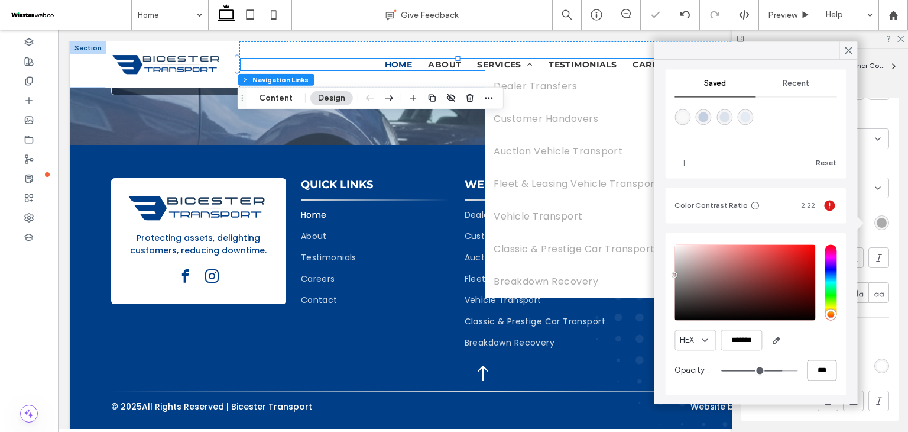
type input "*"
type input "**"
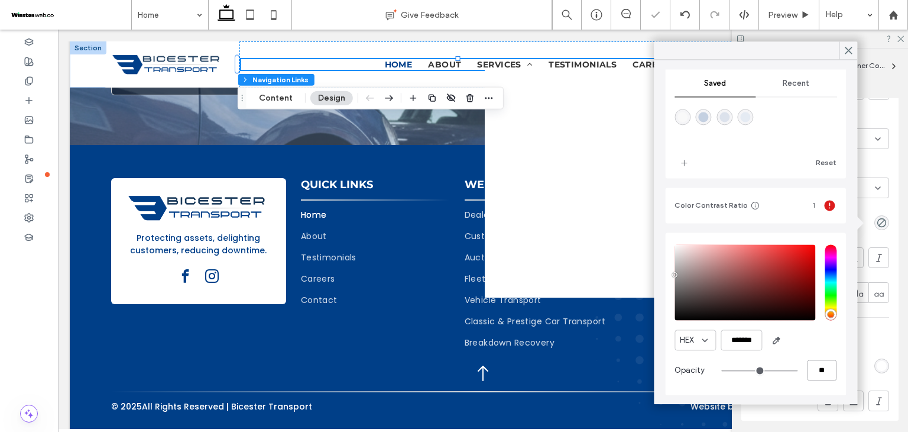
type input "**"
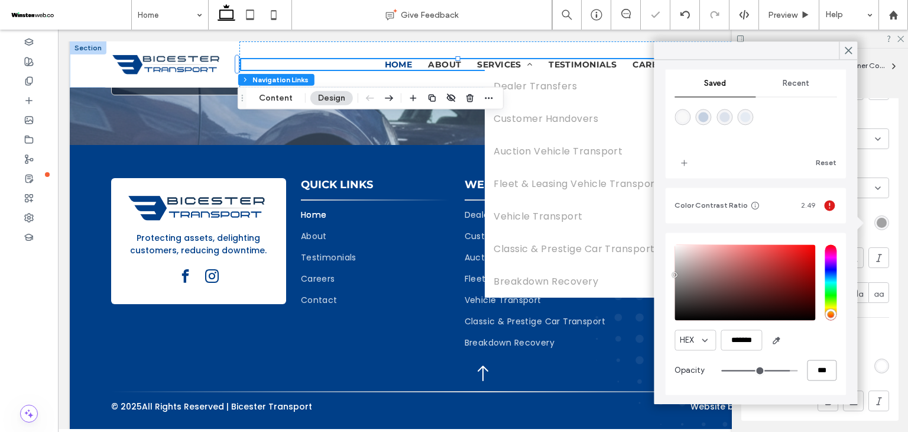
type input "***"
click at [805, 347] on div "HEX *******" at bounding box center [755, 339] width 162 height 21
click at [841, 48] on div at bounding box center [848, 50] width 18 height 18
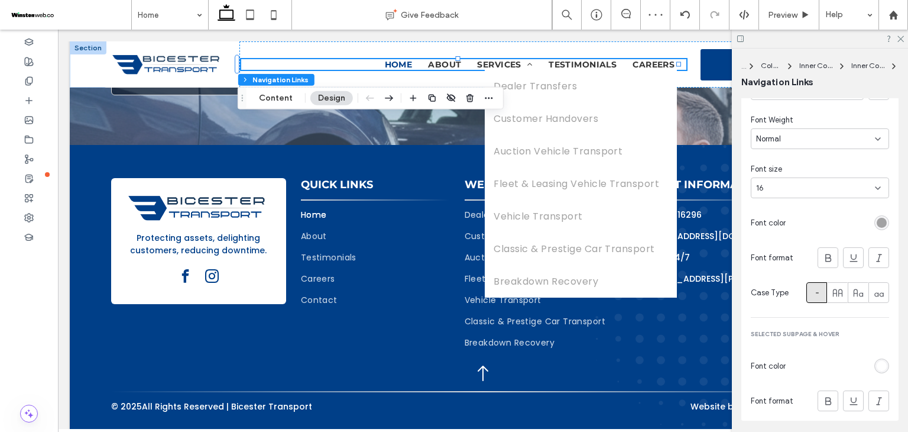
click at [877, 220] on div "rgba(153, 153, 153, 0.9)" at bounding box center [882, 223] width 10 height 10
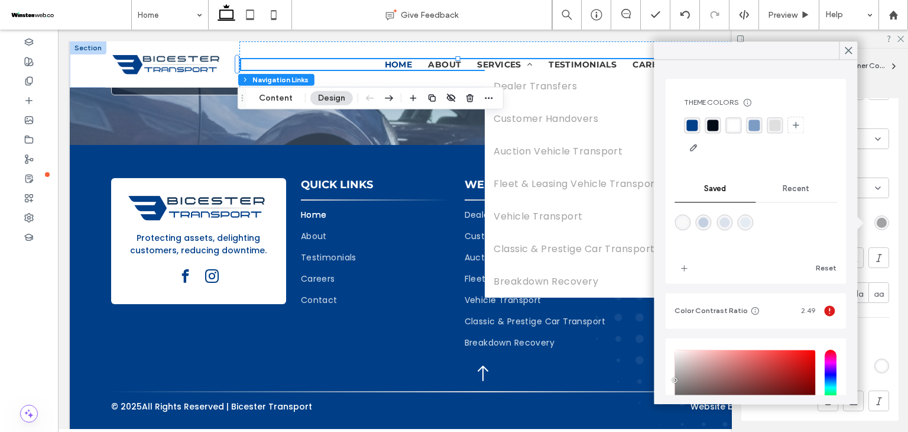
click at [737, 128] on div "rgba(255, 255, 255, 1)" at bounding box center [733, 124] width 11 height 11
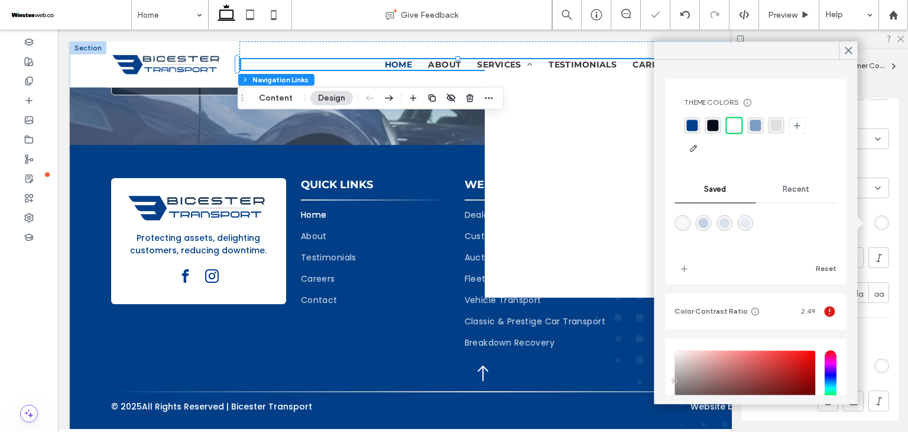
click at [716, 134] on div at bounding box center [755, 136] width 143 height 41
click at [716, 127] on div "rgba(0, 11, 24, 1)" at bounding box center [712, 124] width 11 height 11
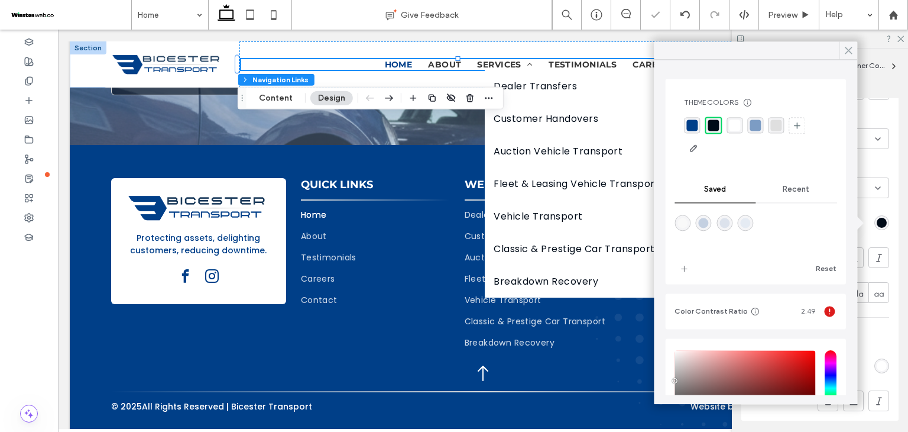
click at [843, 57] on span at bounding box center [848, 50] width 11 height 18
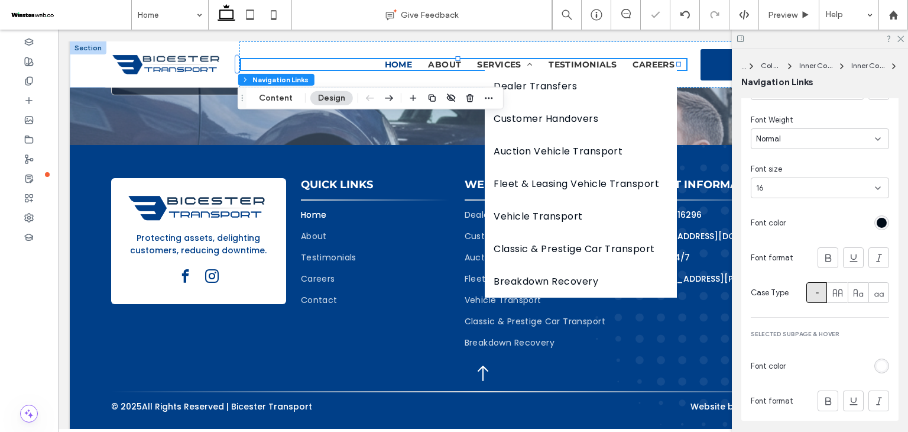
click at [877, 226] on div "rgb(0, 11, 24)" at bounding box center [882, 223] width 10 height 10
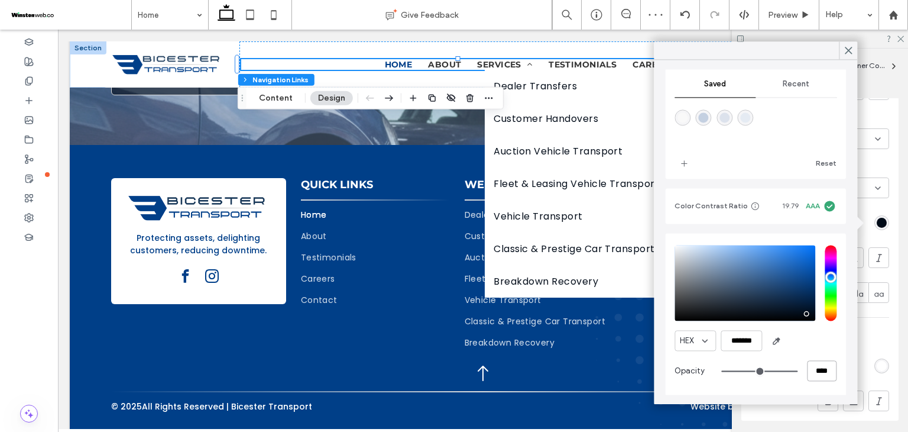
drag, startPoint x: 811, startPoint y: 374, endPoint x: 795, endPoint y: 372, distance: 16.1
click at [795, 372] on div "****" at bounding box center [778, 370] width 115 height 21
type input "**"
type input "***"
click at [846, 50] on icon at bounding box center [848, 50] width 11 height 11
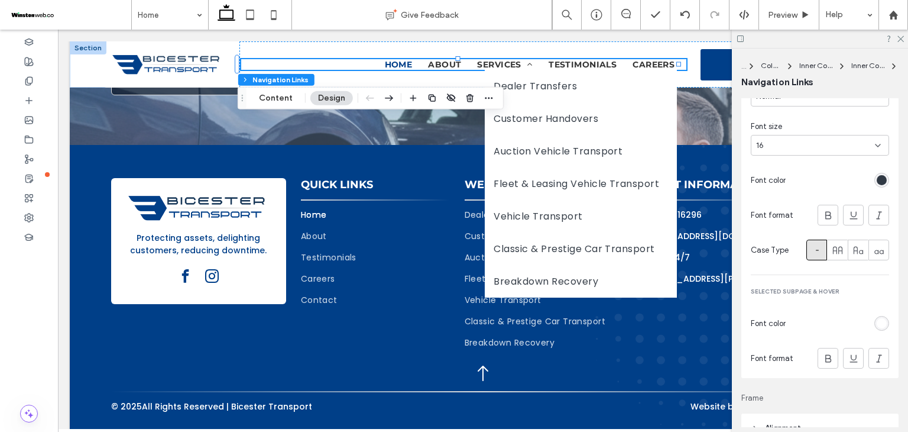
scroll to position [738, 0]
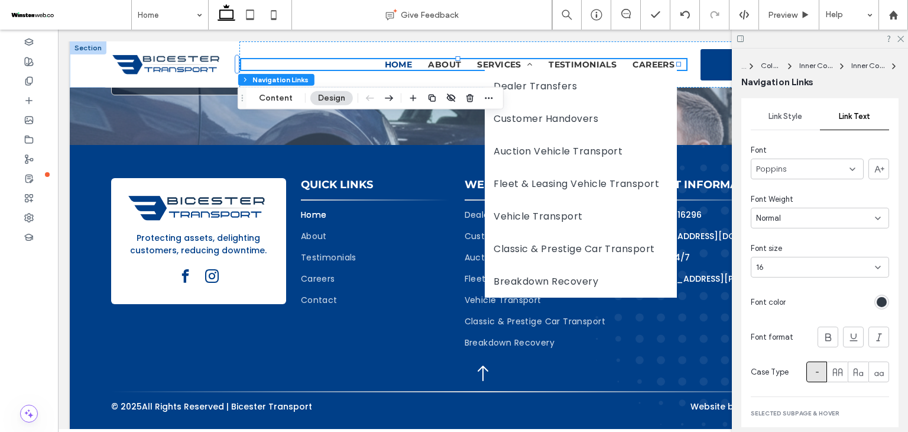
click at [787, 118] on span "Link Style" at bounding box center [785, 116] width 34 height 9
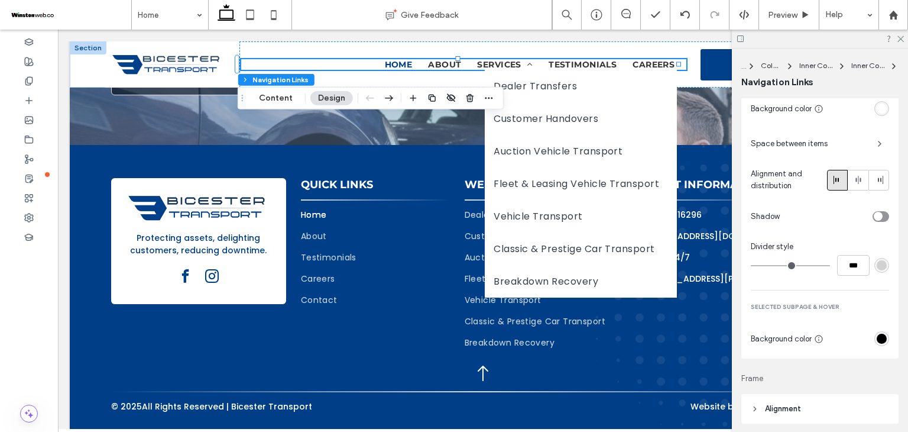
scroll to position [660, 0]
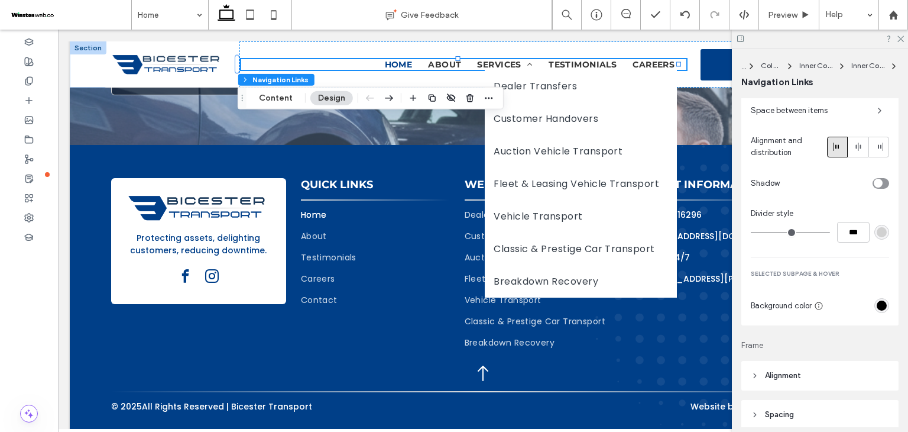
click at [874, 306] on div "rgb(0, 0, 0)" at bounding box center [881, 305] width 15 height 15
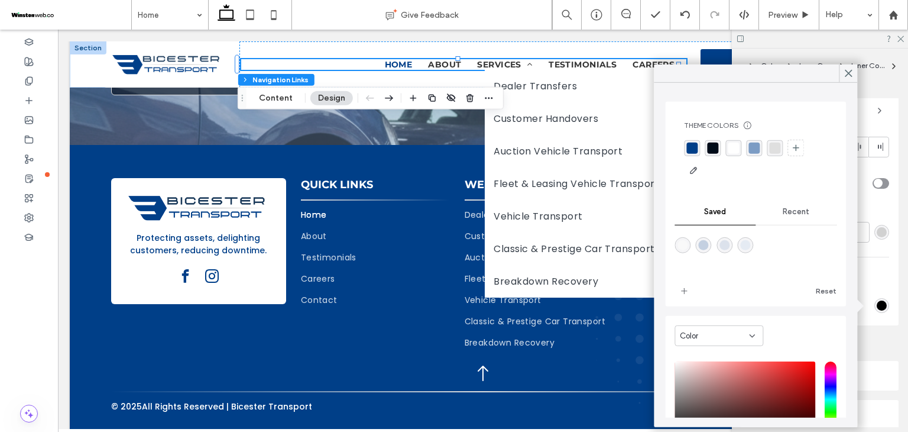
click at [690, 145] on div "rgba(0, 63, 137, 1)" at bounding box center [691, 147] width 11 height 11
click at [851, 74] on icon at bounding box center [848, 73] width 11 height 11
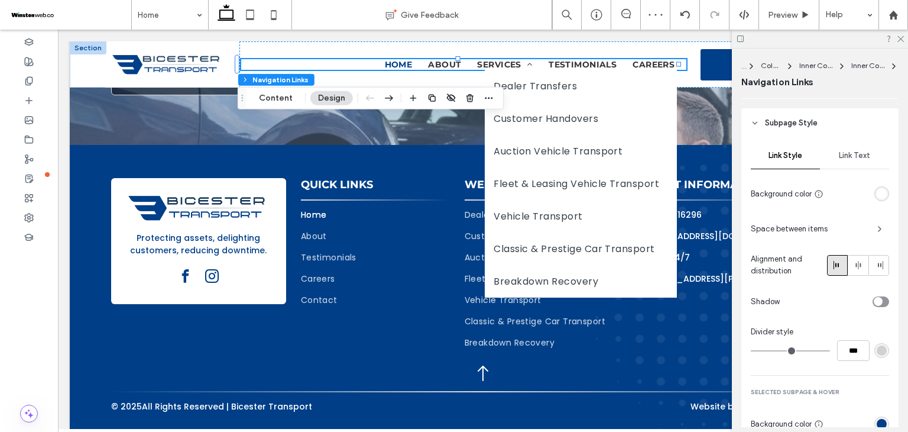
click at [846, 151] on span "Link Text" at bounding box center [854, 155] width 31 height 9
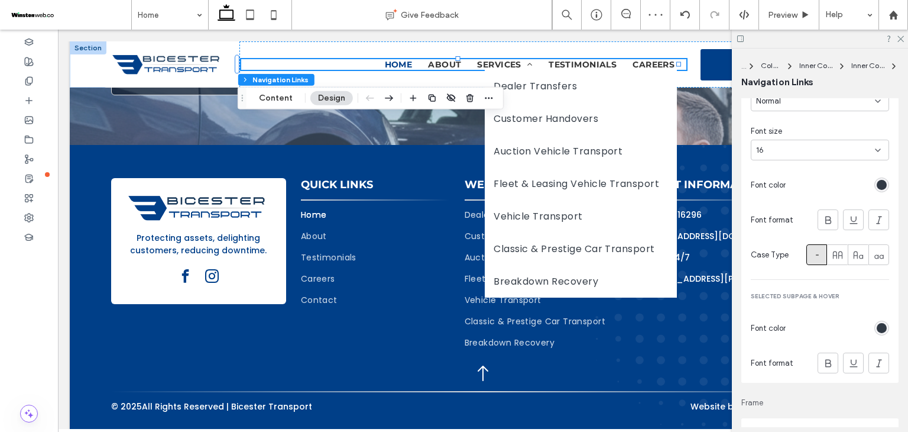
scroll to position [699, 0]
click at [877, 325] on div "rgba(0, 11, 24, 0.8)" at bounding box center [882, 327] width 10 height 10
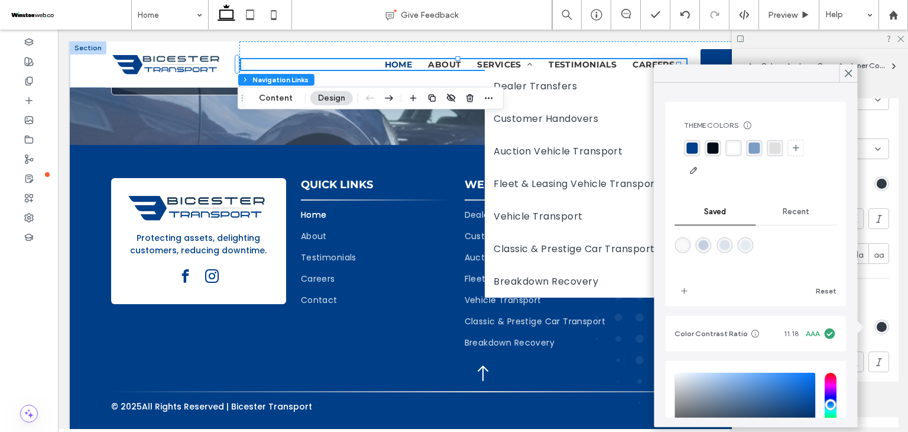
click at [733, 147] on div "rgba(255, 255, 255, 1)" at bounding box center [733, 147] width 11 height 11
click at [844, 74] on icon at bounding box center [848, 73] width 11 height 11
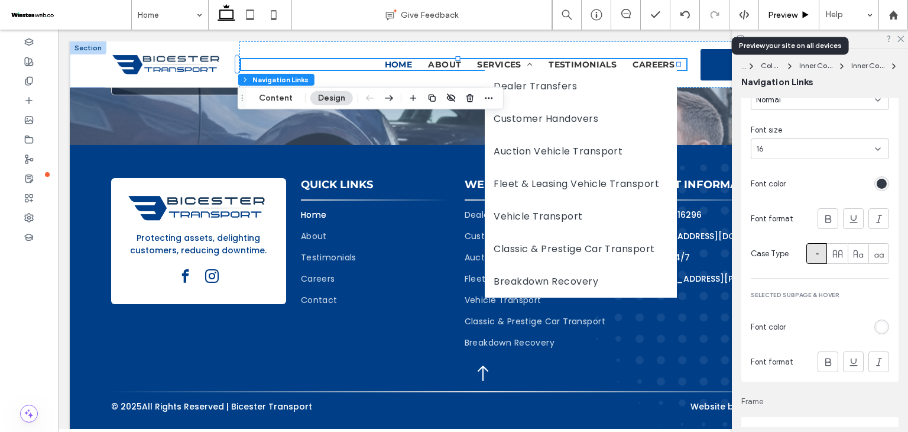
click at [777, 5] on div "Preview" at bounding box center [789, 15] width 60 height 30
drag, startPoint x: 787, startPoint y: 19, endPoint x: 719, endPoint y: 11, distance: 68.4
click at [787, 19] on span "Preview" at bounding box center [783, 15] width 30 height 10
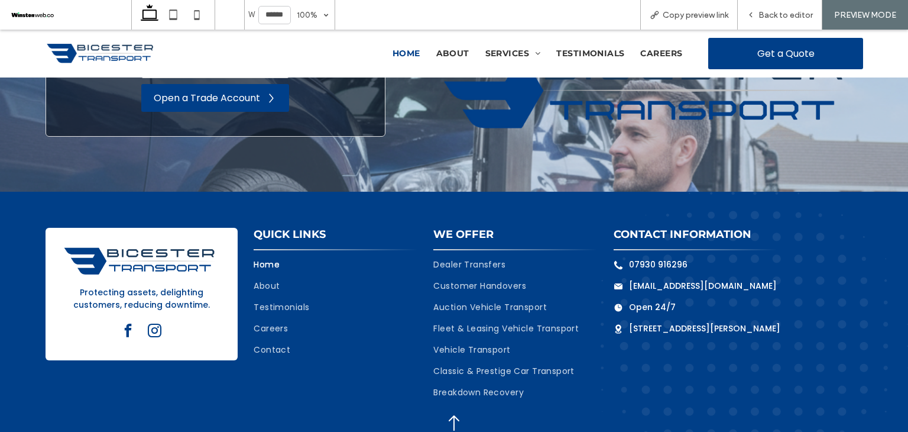
scroll to position [4026, 0]
